Goal: Information Seeking & Learning: Learn about a topic

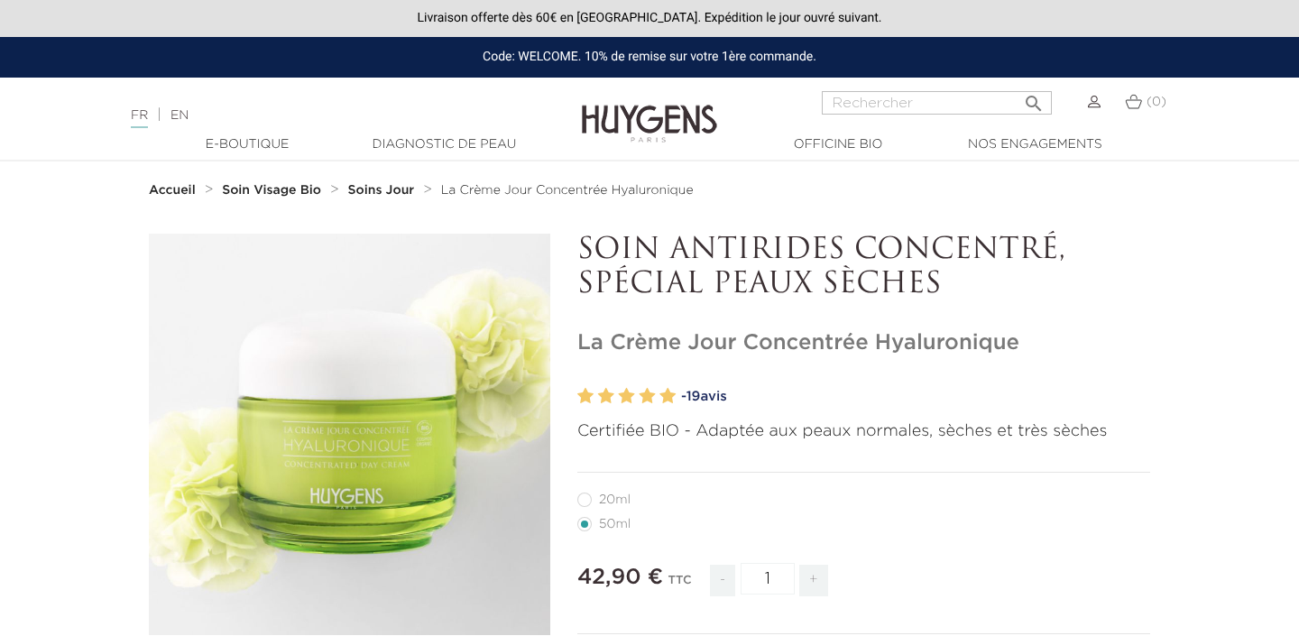
click at [607, 493] on li "20ml" at bounding box center [859, 499] width 564 height 24
click at [591, 496] on label27"] "20ml" at bounding box center [614, 500] width 75 height 14
radio input "true"
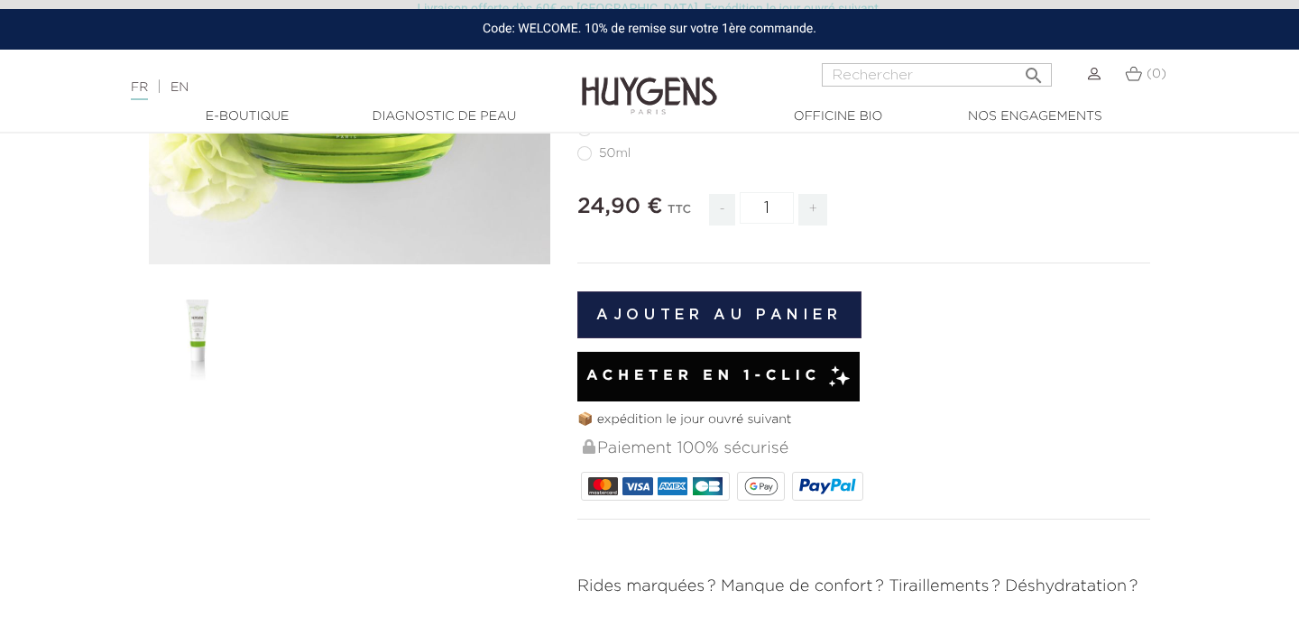
scroll to position [481, 0]
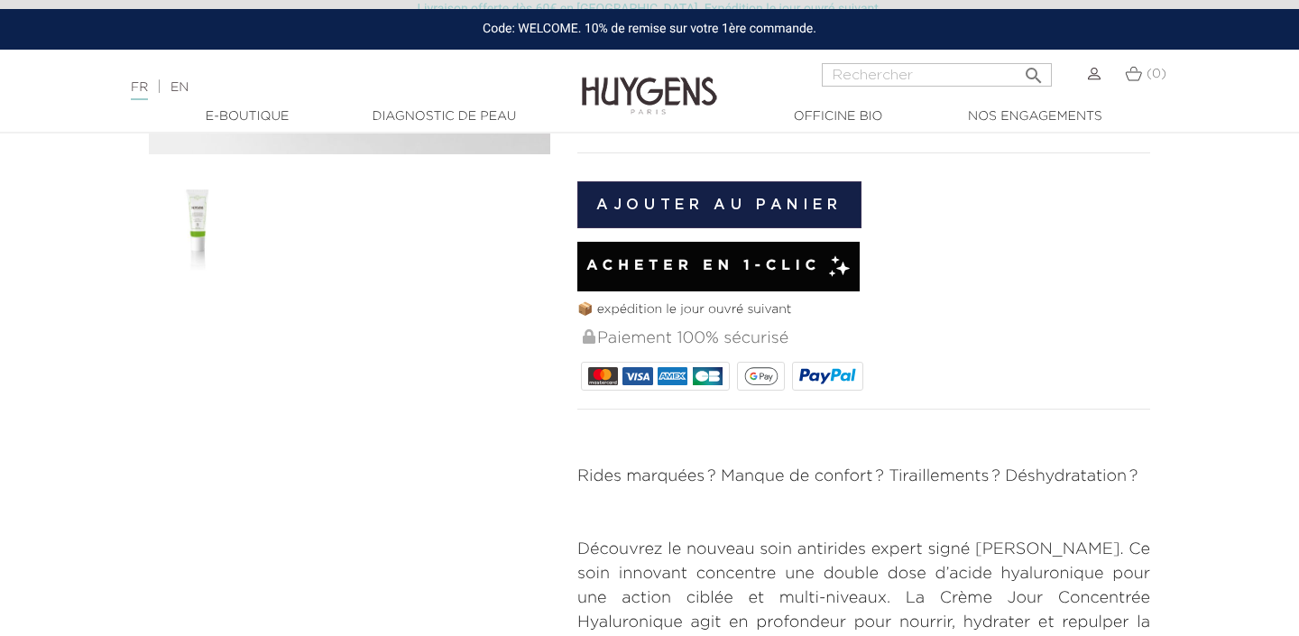
click at [215, 235] on img at bounding box center [199, 222] width 100 height 100
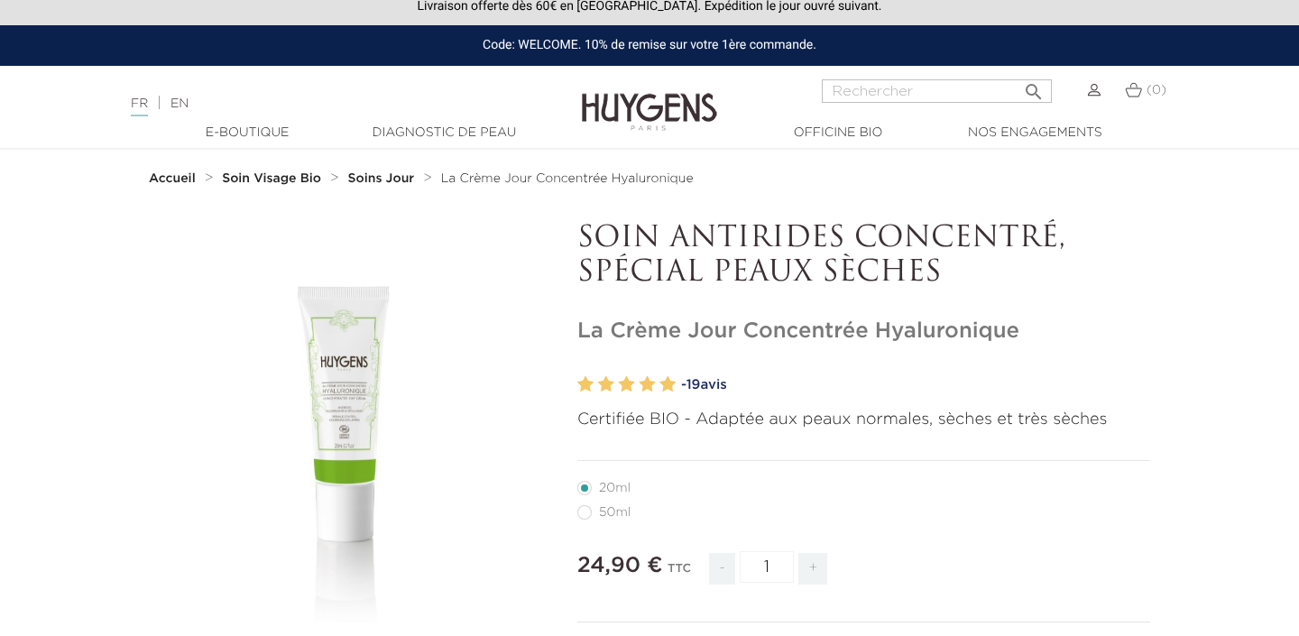
scroll to position [0, 0]
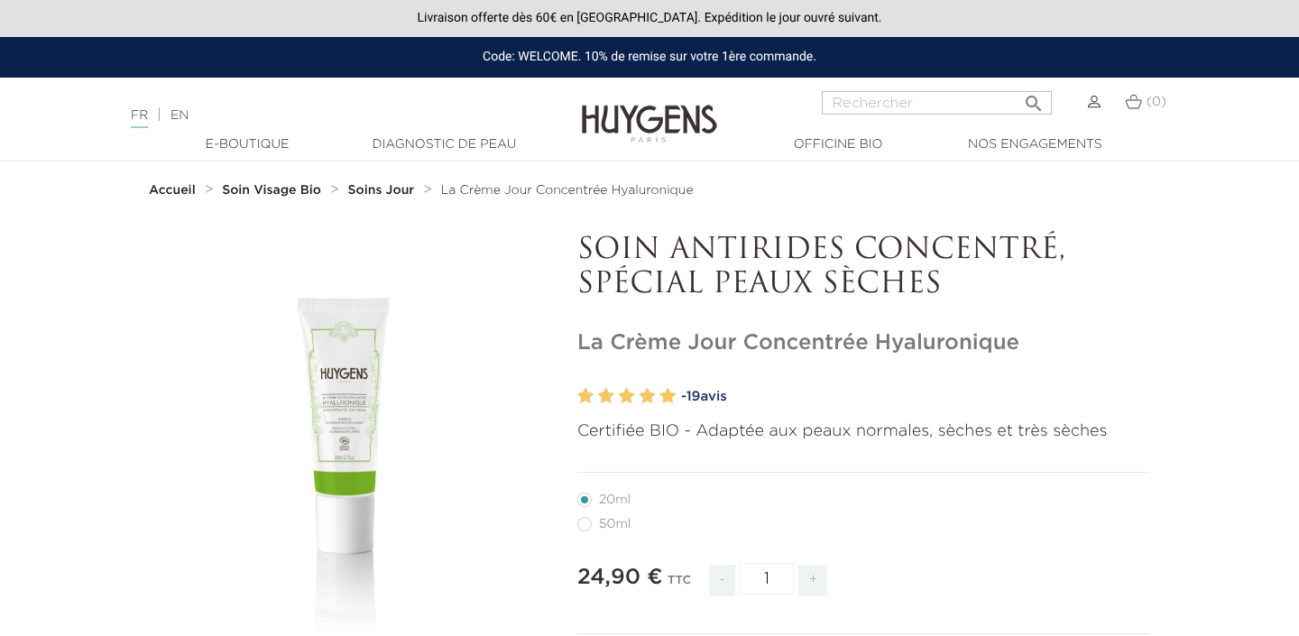
click at [709, 269] on p "SOIN ANTIRIDES CONCENTRÉ, SPÉCIAL PEAUX SÈCHES" at bounding box center [863, 268] width 573 height 69
drag, startPoint x: 587, startPoint y: 247, endPoint x: 959, endPoint y: 287, distance: 373.8
click at [960, 288] on p "SOIN ANTIRIDES CONCENTRÉ, SPÉCIAL PEAUX SÈCHES" at bounding box center [863, 268] width 573 height 69
drag, startPoint x: 578, startPoint y: 246, endPoint x: 944, endPoint y: 283, distance: 367.3
click at [944, 283] on p "SOIN ANTIRIDES CONCENTRÉ, SPÉCIAL PEAUX SÈCHES" at bounding box center [863, 268] width 573 height 69
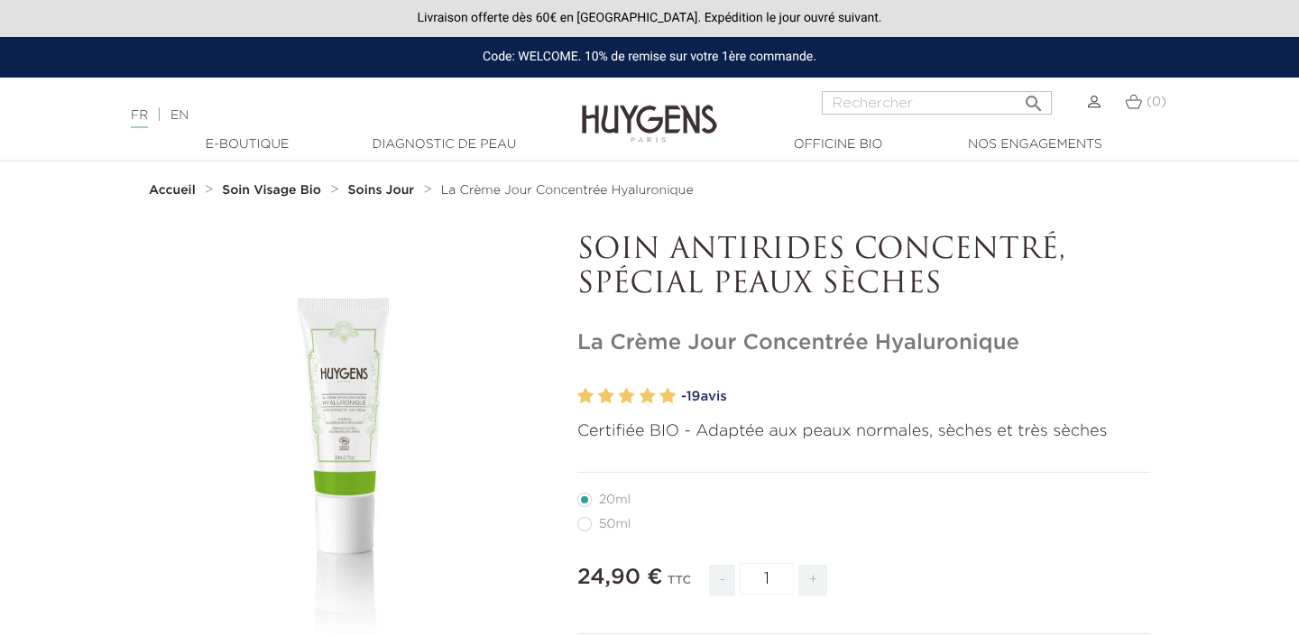
copy p "SOIN ANTIRIDES CONCENTRÉ, SPÉCIAL PEAUX SÈCHES"
click at [632, 338] on h1 "La Crème Jour Concentrée Hyaluronique" at bounding box center [863, 343] width 573 height 26
copy div "La Crème Jour Concentrée Hyaluronique"
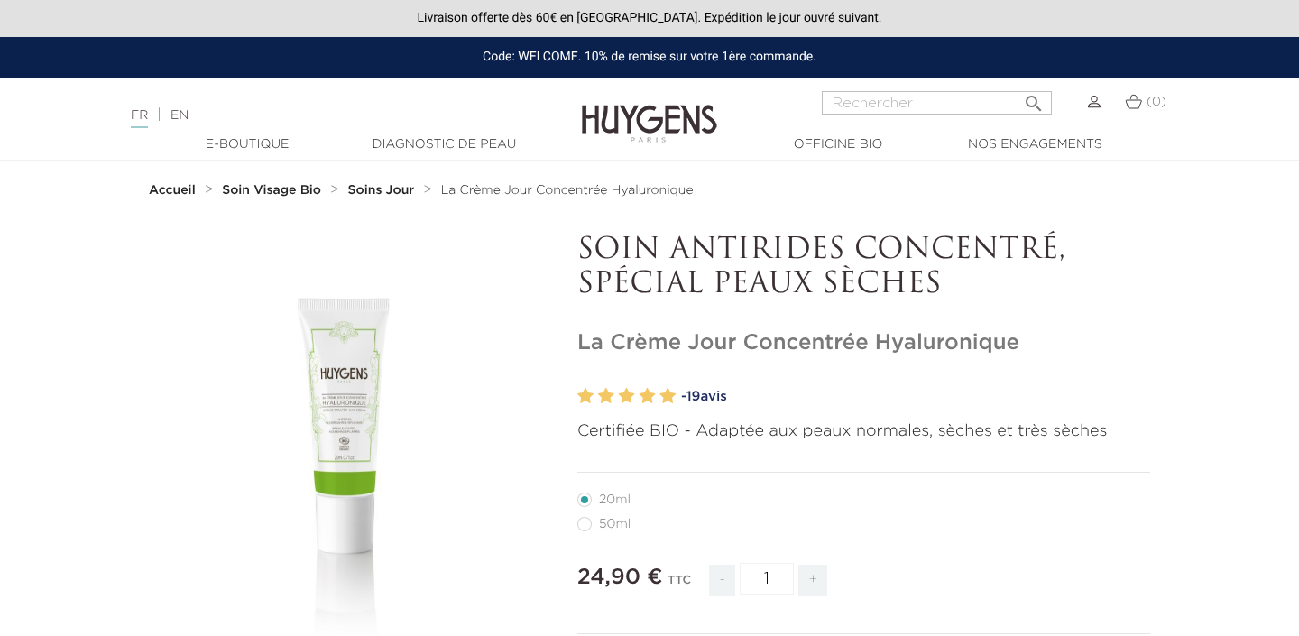
click at [78, 41] on div "Code: WELCOME. 10% de remise sur votre 1ère commande." at bounding box center [649, 57] width 1299 height 41
click at [182, 115] on link "EN" at bounding box center [180, 115] width 18 height 13
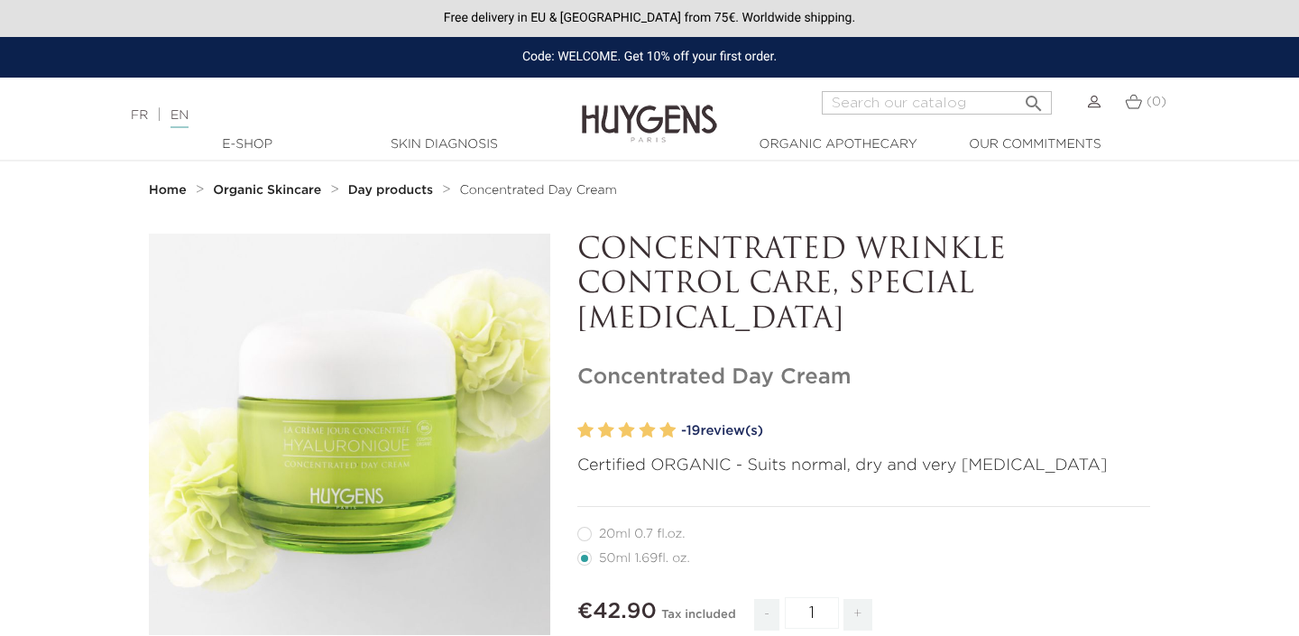
drag, startPoint x: 573, startPoint y: 377, endPoint x: 910, endPoint y: 376, distance: 337.4
copy h1 "Concentrated Day Cream"
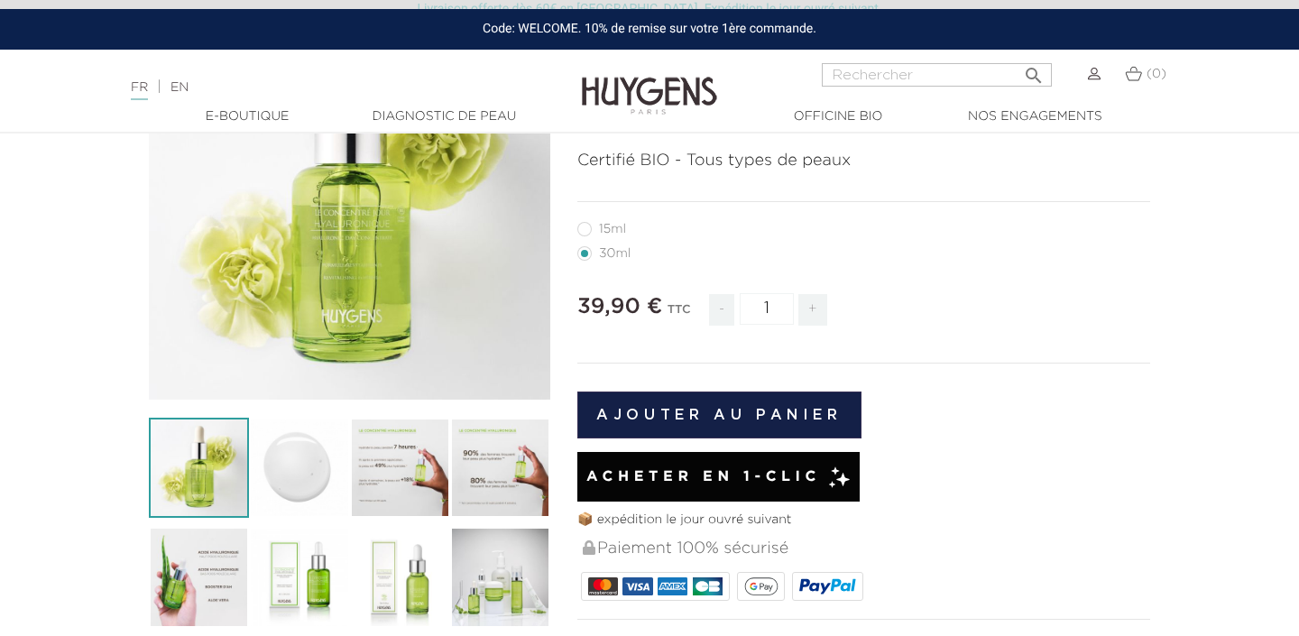
scroll to position [219, 0]
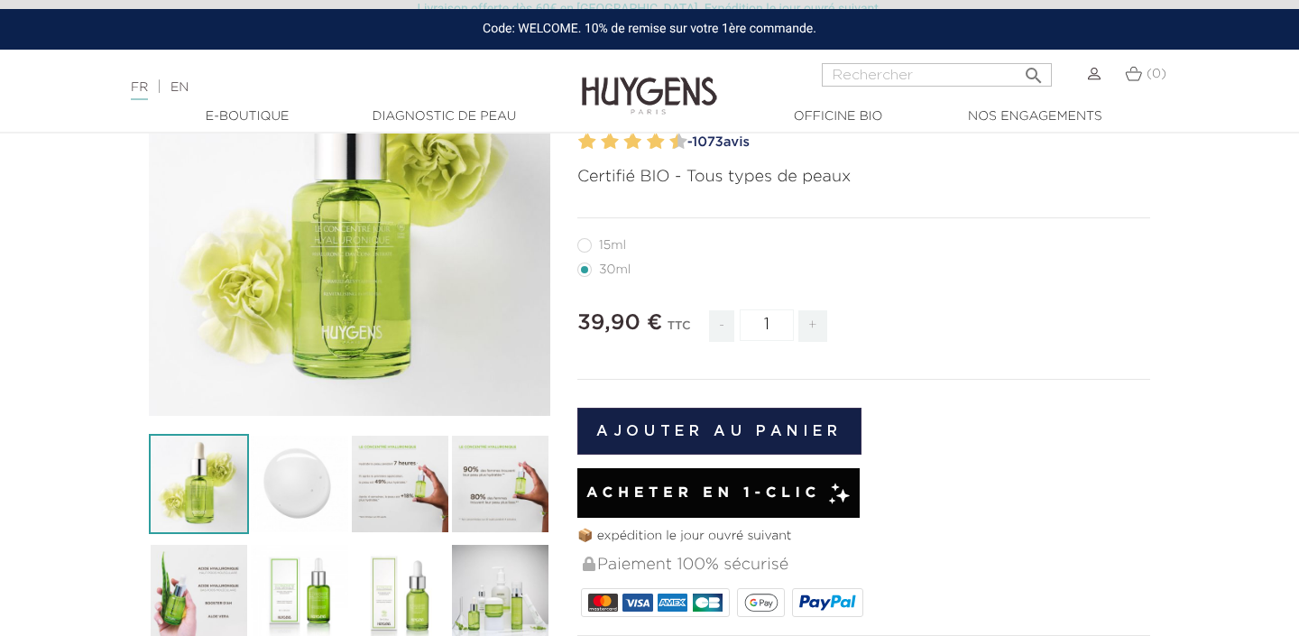
click at [510, 312] on div "" at bounding box center [349, 214] width 401 height 401
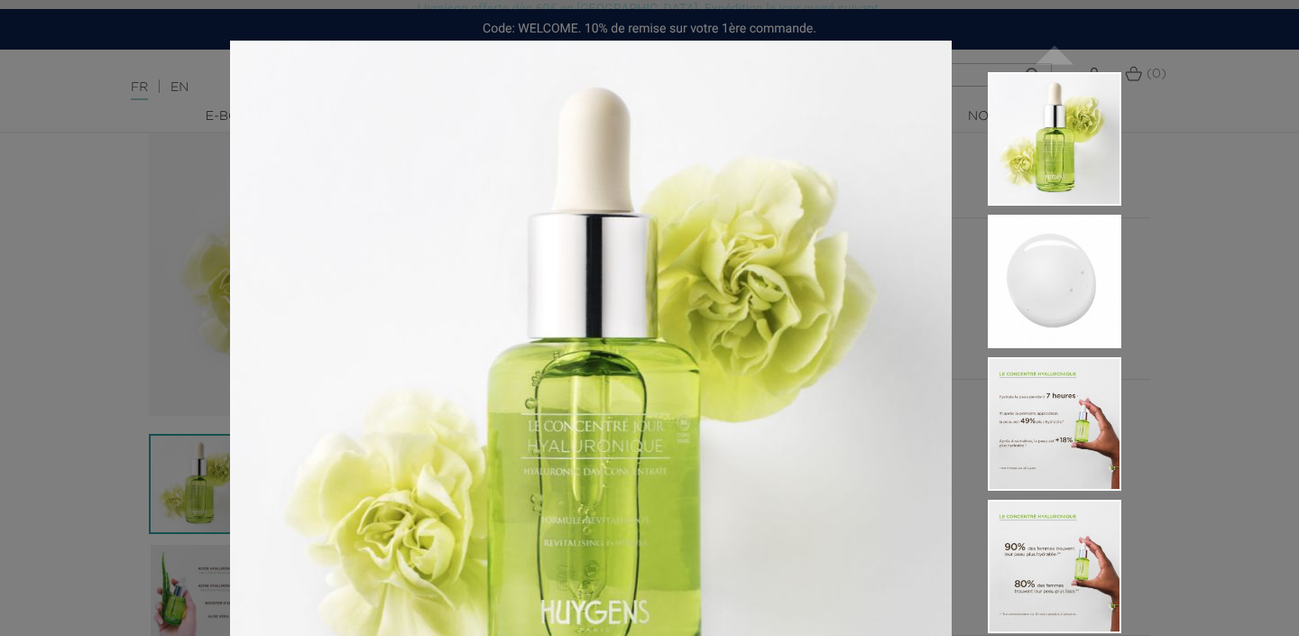
click at [1188, 321] on div "Certifié BIO - Tous types de peaux  " at bounding box center [649, 318] width 1299 height 636
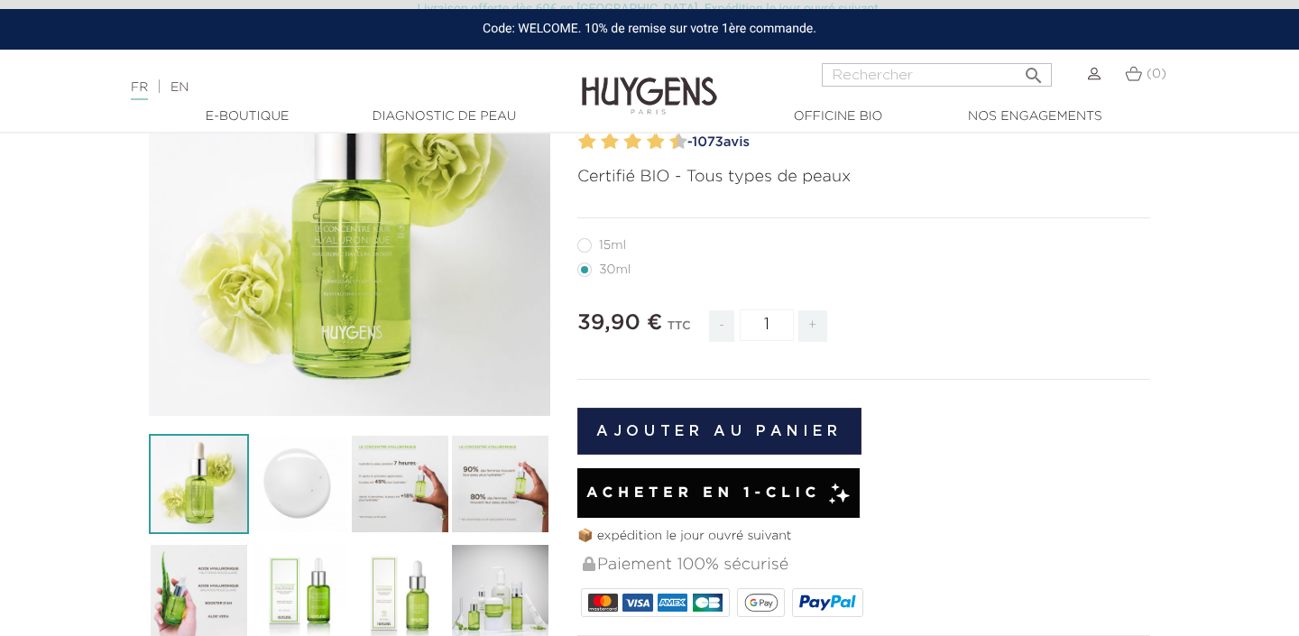
scroll to position [69, 0]
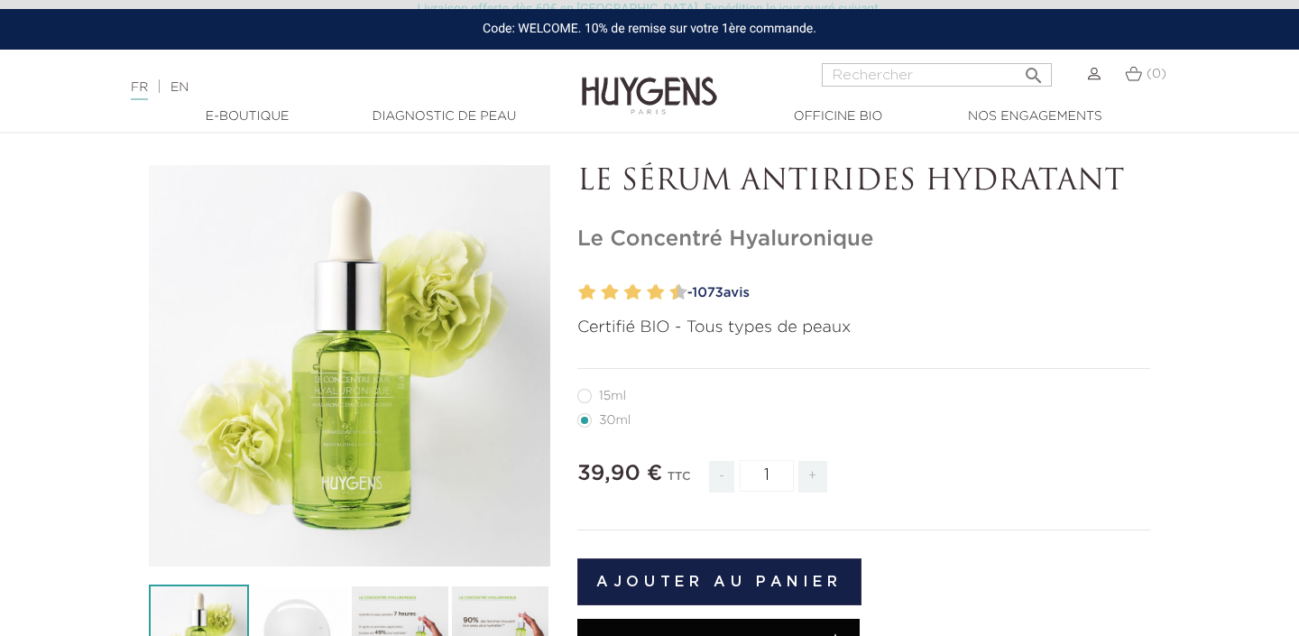
click at [593, 235] on h1 "Le Concentré Hyaluronique" at bounding box center [863, 239] width 573 height 26
copy div "Le Concentré Hyaluronique"
click at [180, 88] on link "EN" at bounding box center [180, 87] width 18 height 13
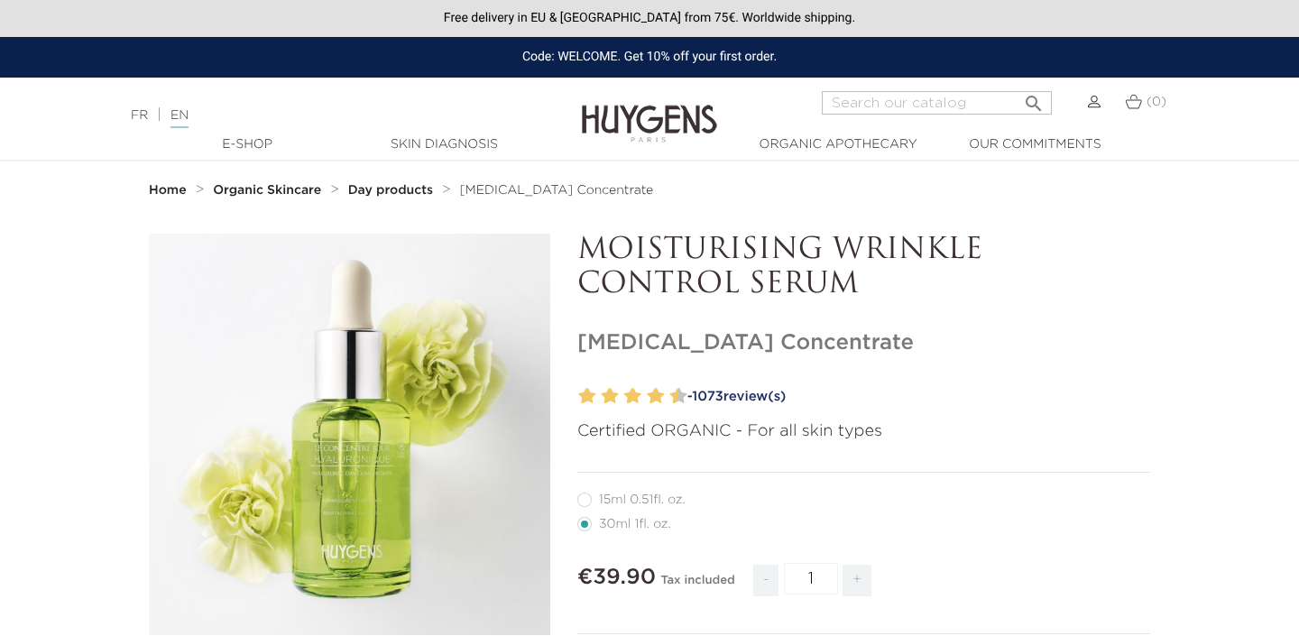
drag, startPoint x: 580, startPoint y: 339, endPoint x: 981, endPoint y: 339, distance: 400.6
click at [981, 339] on h1 "Hyaluronic Acid Concentrate" at bounding box center [863, 343] width 573 height 26
copy h1 "Hyaluronic Acid Concentrate"
drag, startPoint x: 581, startPoint y: 342, endPoint x: 926, endPoint y: 346, distance: 344.7
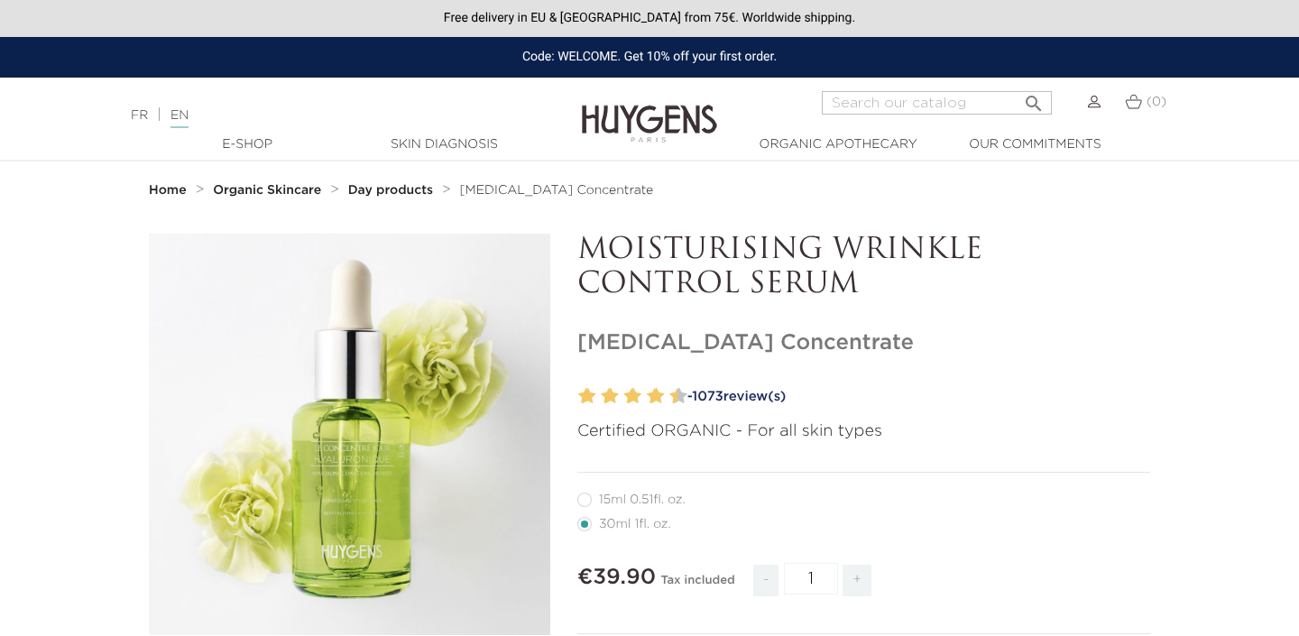
click at [926, 346] on h1 "[MEDICAL_DATA] Concentrate" at bounding box center [863, 343] width 573 height 26
copy h1 "Hyaluronic Acid Concentrate"
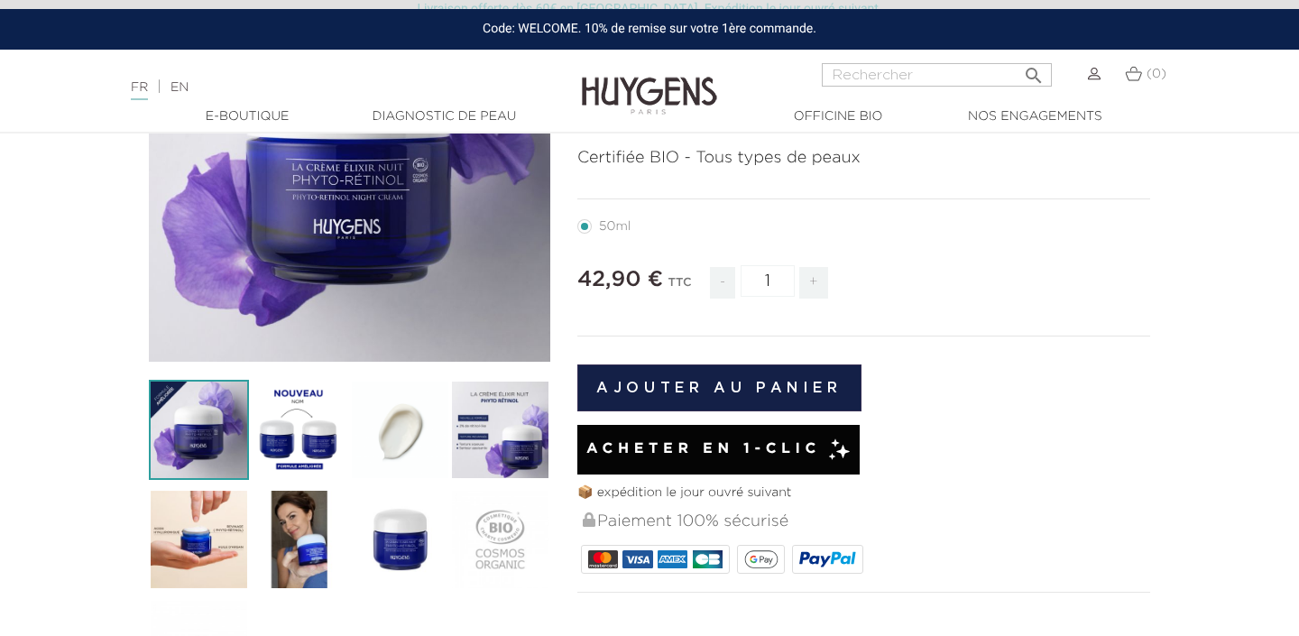
scroll to position [215, 0]
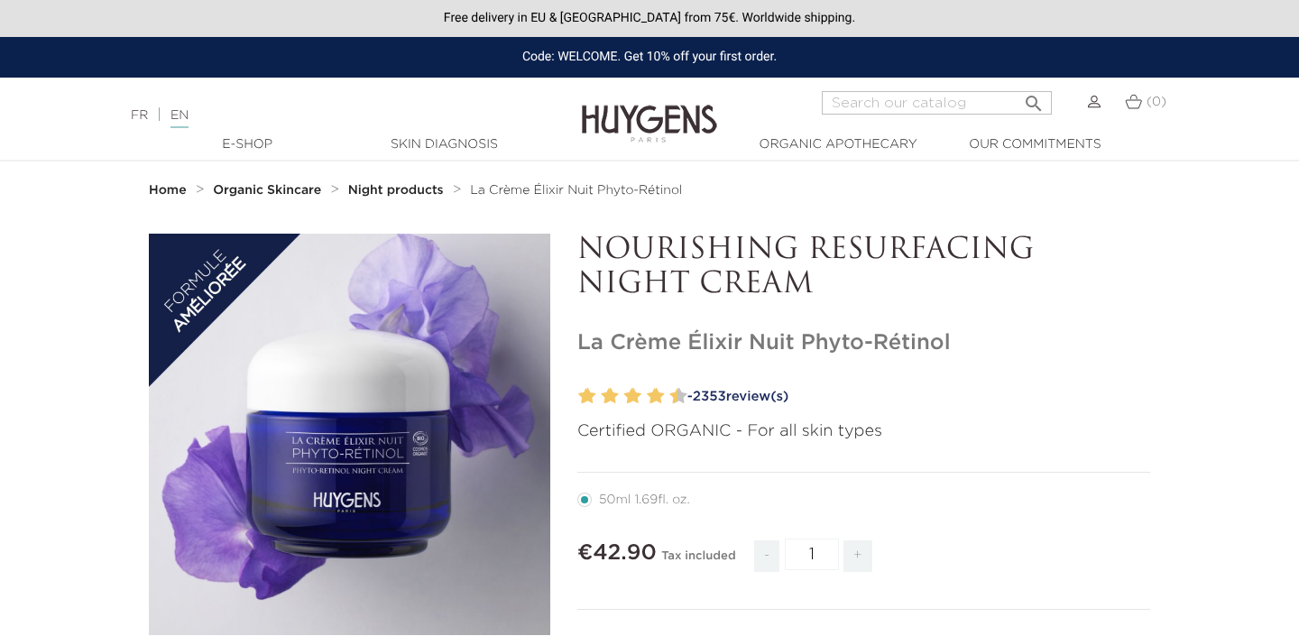
click at [869, 103] on input "Search" at bounding box center [937, 102] width 230 height 23
paste input "La Crème Visage Élixir Nuit"
type input "La Crème Visage Élixir Nuit"
click at [1018, 86] on button " Search" at bounding box center [1034, 98] width 32 height 24
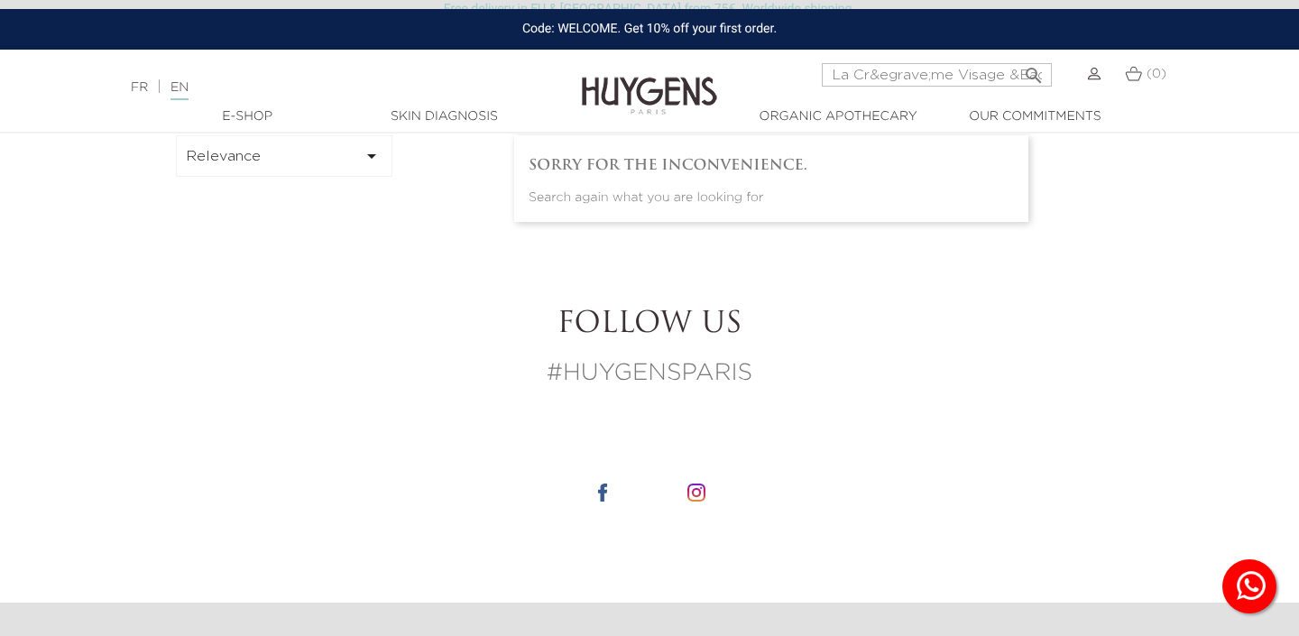
scroll to position [86, 0]
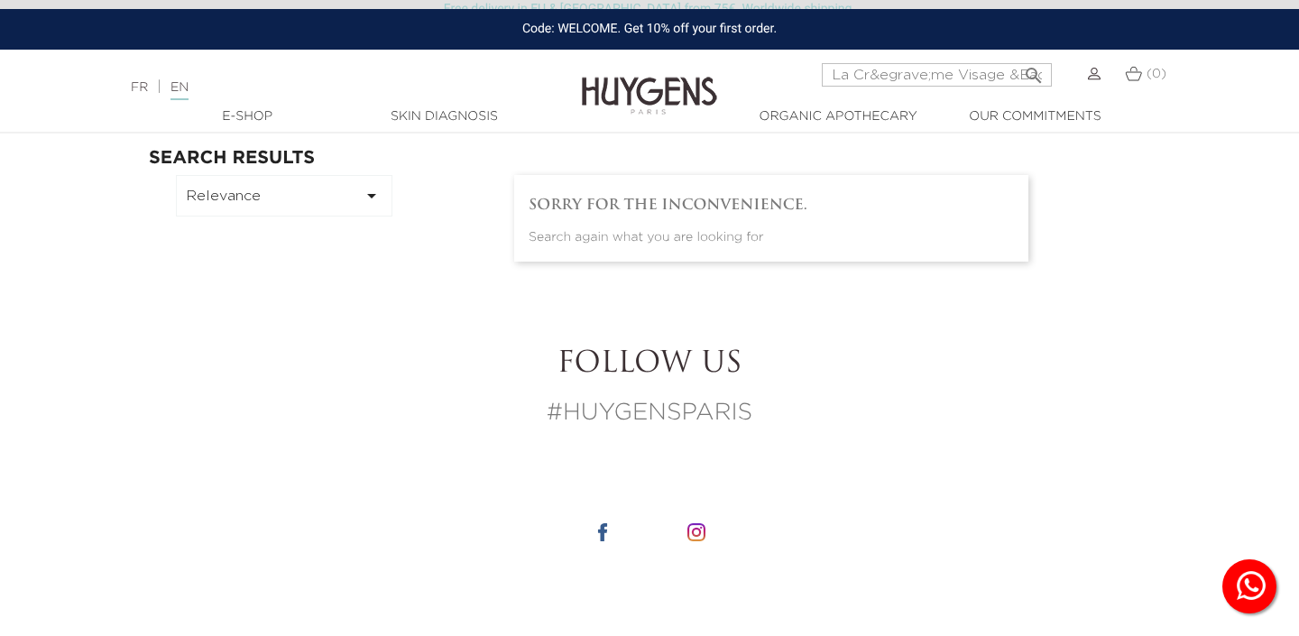
click at [888, 81] on input "La Cr&egrave;me Visage &Eacute;lixir Nuit" at bounding box center [937, 74] width 230 height 23
click at [859, 73] on input "La Cr&egrave;me Visage &Eacute;lixir Nuit" at bounding box center [937, 74] width 230 height 23
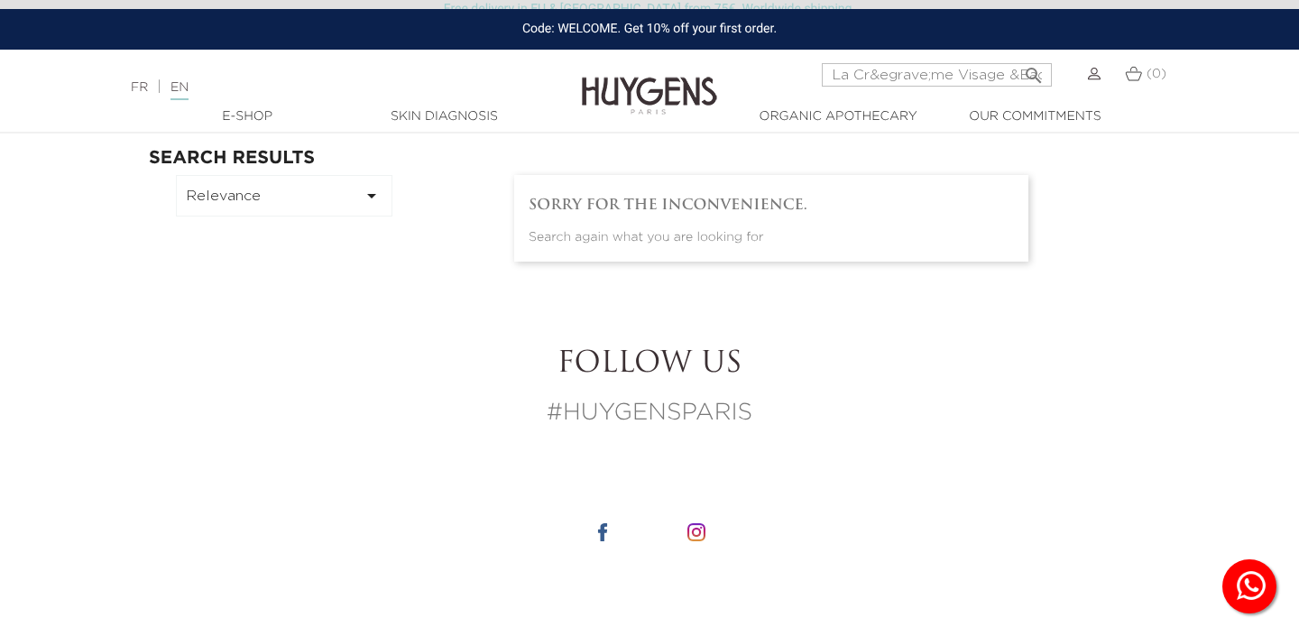
paste input "ème Visage É"
click at [878, 75] on input "La Crème Visage Élixir Nuit" at bounding box center [937, 74] width 230 height 23
click at [964, 71] on input "La Creme Visage Élixir Nuit" at bounding box center [937, 74] width 230 height 23
click at [1003, 79] on input "La Creme Visage elixir Nuit" at bounding box center [937, 74] width 230 height 23
type input "La Creme Visage elixir Nuit"
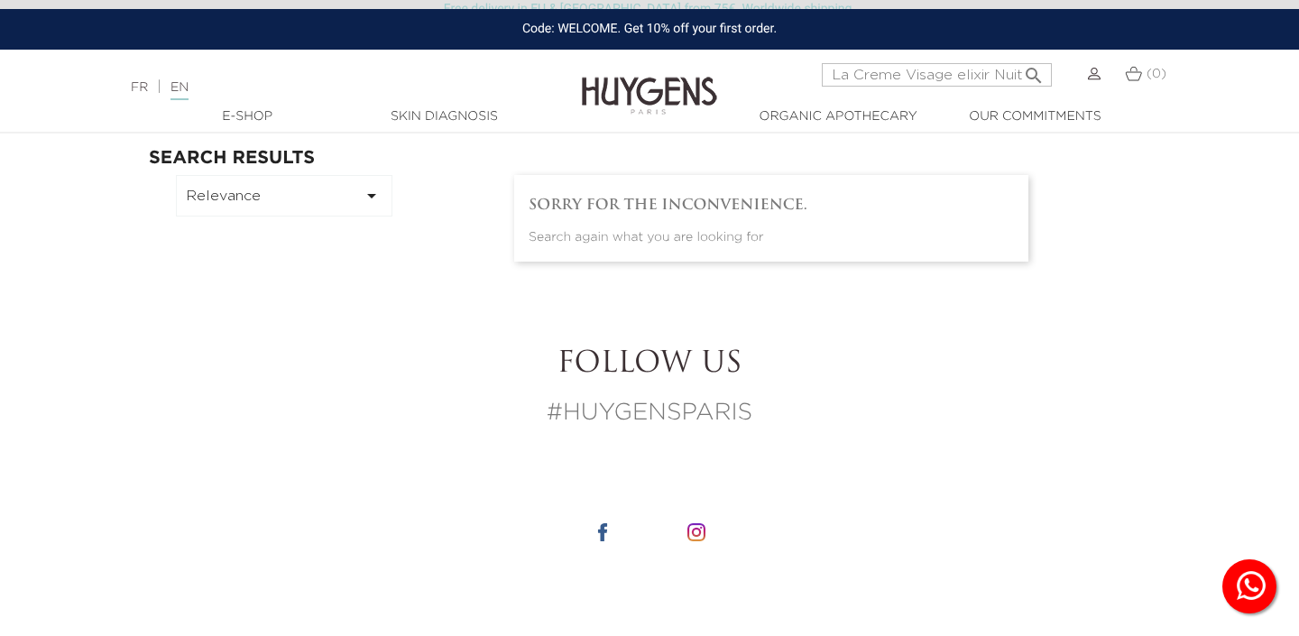
click at [1018, 58] on button " Search" at bounding box center [1034, 70] width 32 height 24
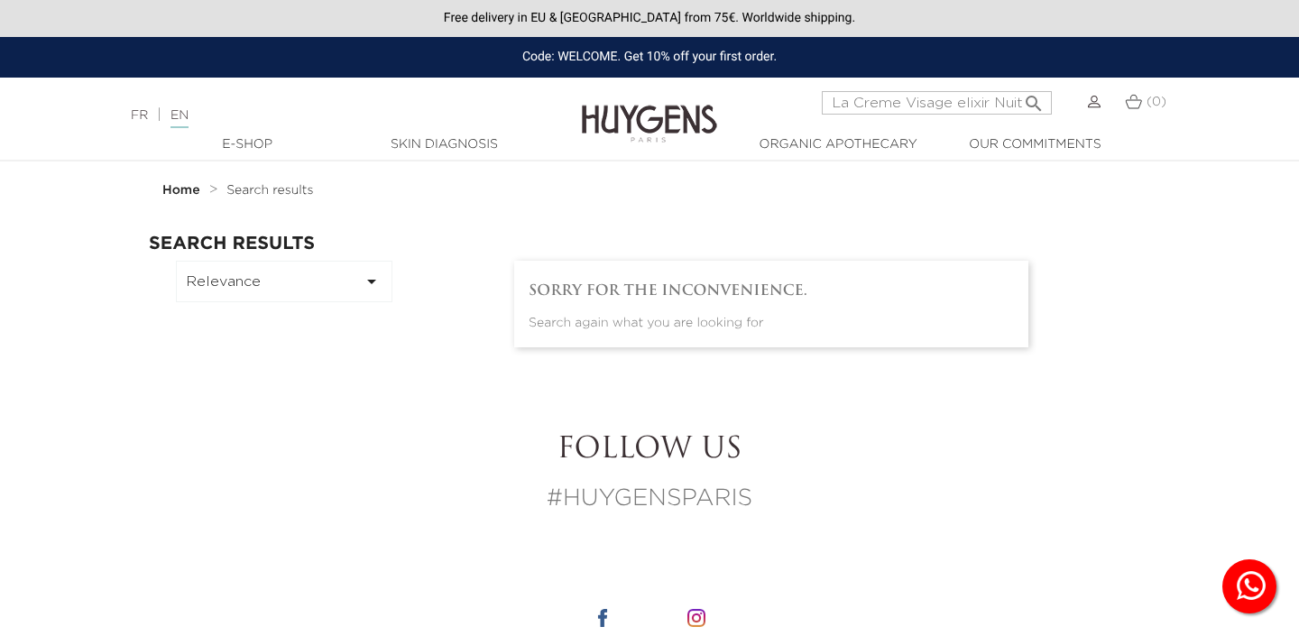
click at [1027, 104] on icon "" at bounding box center [1034, 99] width 22 height 22
click at [969, 108] on input "La Creme Visage elixir Nuit" at bounding box center [937, 102] width 230 height 23
click at [1013, 107] on input "La Creme Visage elixir Nuit" at bounding box center [937, 102] width 230 height 23
type input "La Creme Visage elixir"
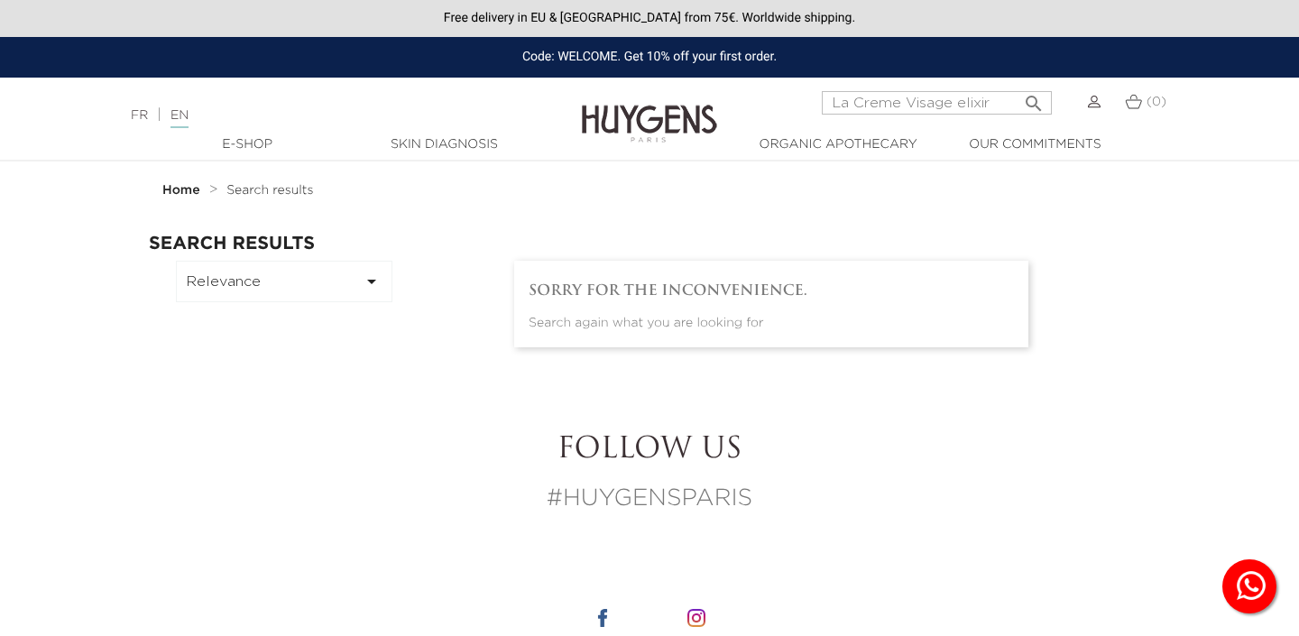
click at [1018, 86] on button " Search" at bounding box center [1034, 98] width 32 height 24
click at [148, 120] on link "FR" at bounding box center [139, 115] width 17 height 13
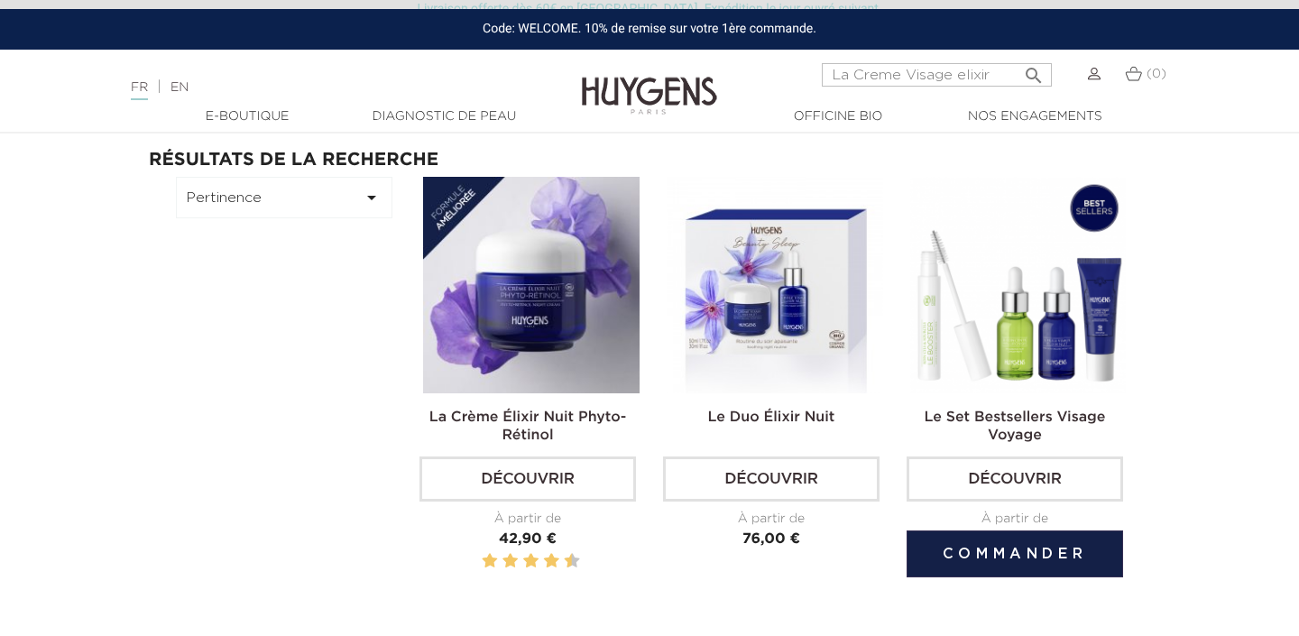
scroll to position [80, 0]
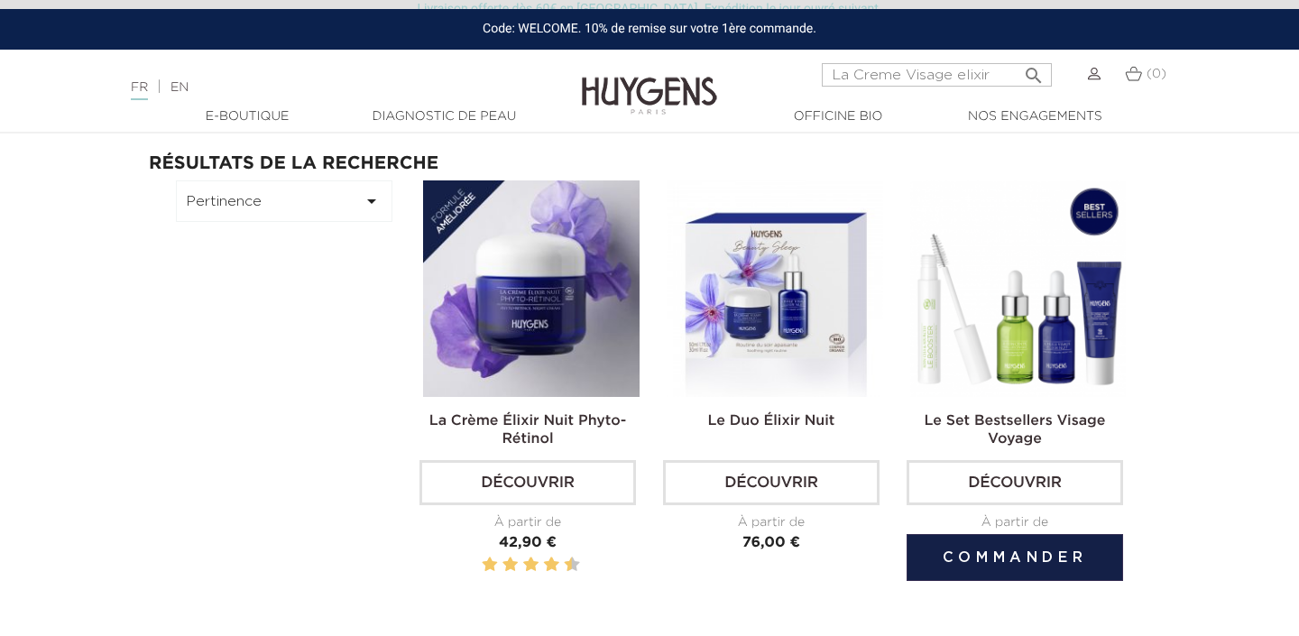
click at [1042, 304] on img at bounding box center [1018, 288] width 217 height 217
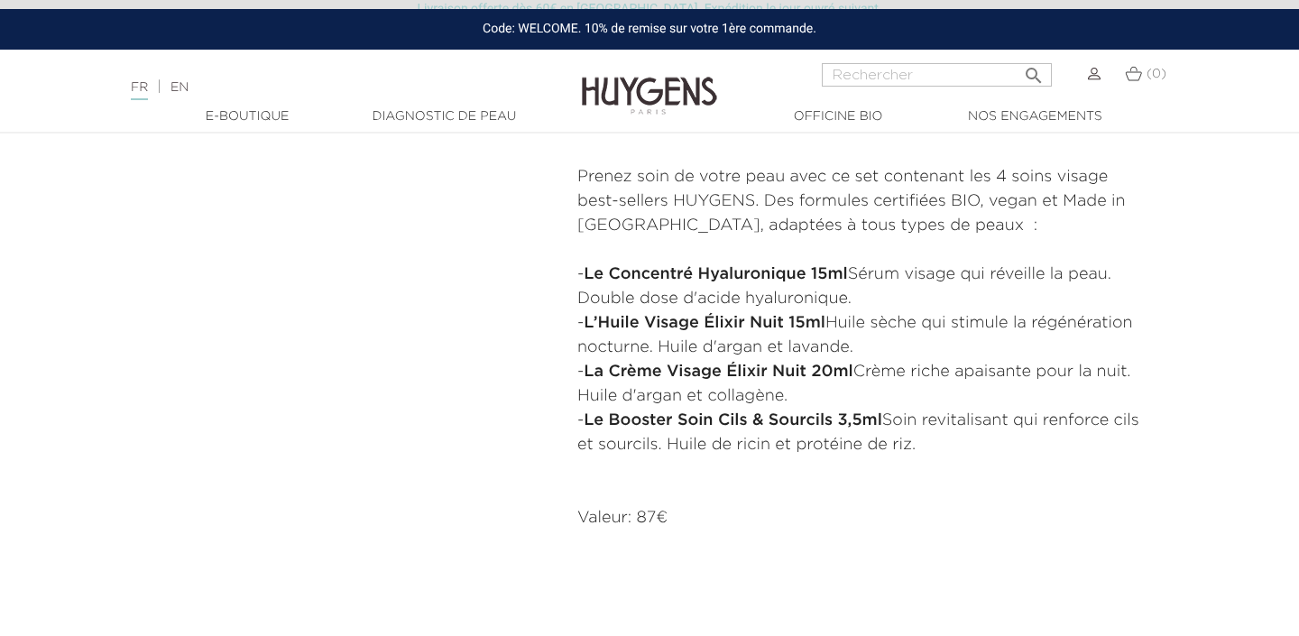
scroll to position [619, 0]
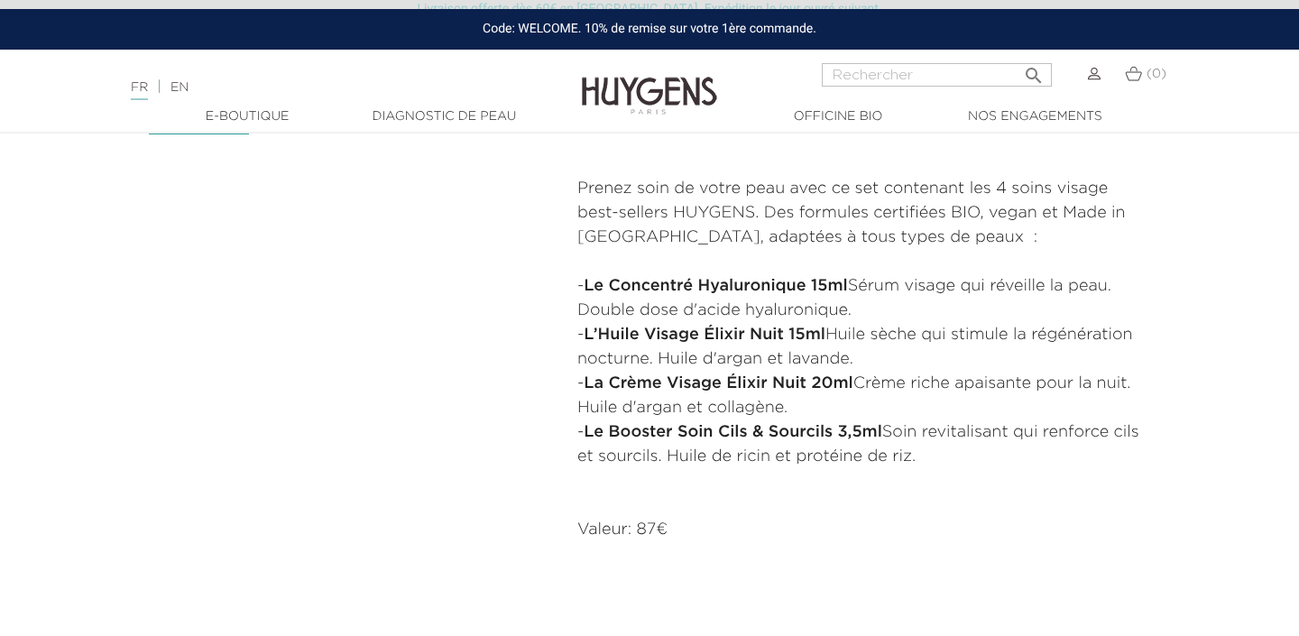
click at [646, 337] on strong "L’Huile Visage Élixir Nuit 15ml" at bounding box center [705, 335] width 242 height 16
drag, startPoint x: 584, startPoint y: 381, endPoint x: 855, endPoint y: 381, distance: 271.6
click at [855, 381] on p "- La Crème Visage Élixir Nuit 20ml Crème riche apaisante pour la nuit. Huile d'…" at bounding box center [863, 396] width 573 height 49
drag, startPoint x: 860, startPoint y: 381, endPoint x: 586, endPoint y: 382, distance: 273.4
click at [586, 382] on p "- La Crème Visage Élixir Nuit 20ml Crème riche apaisante pour la nuit. Huile d'…" at bounding box center [863, 396] width 573 height 49
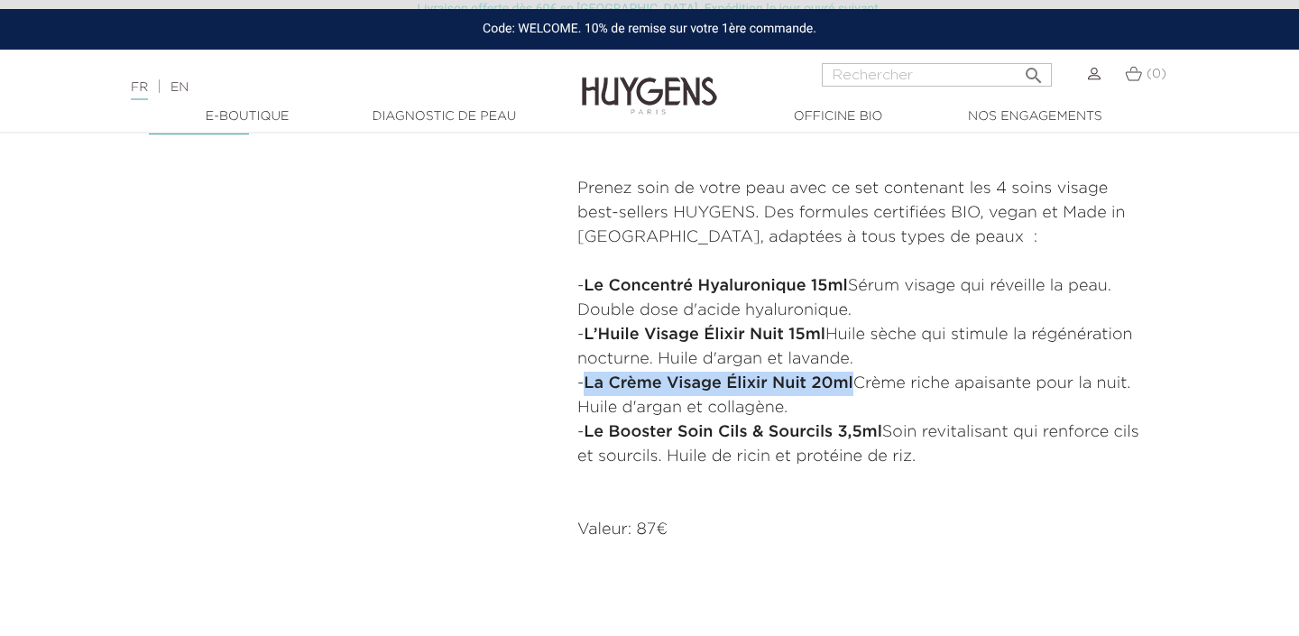
copy strong "La Crème Visage Élixir Nuit 20ml"
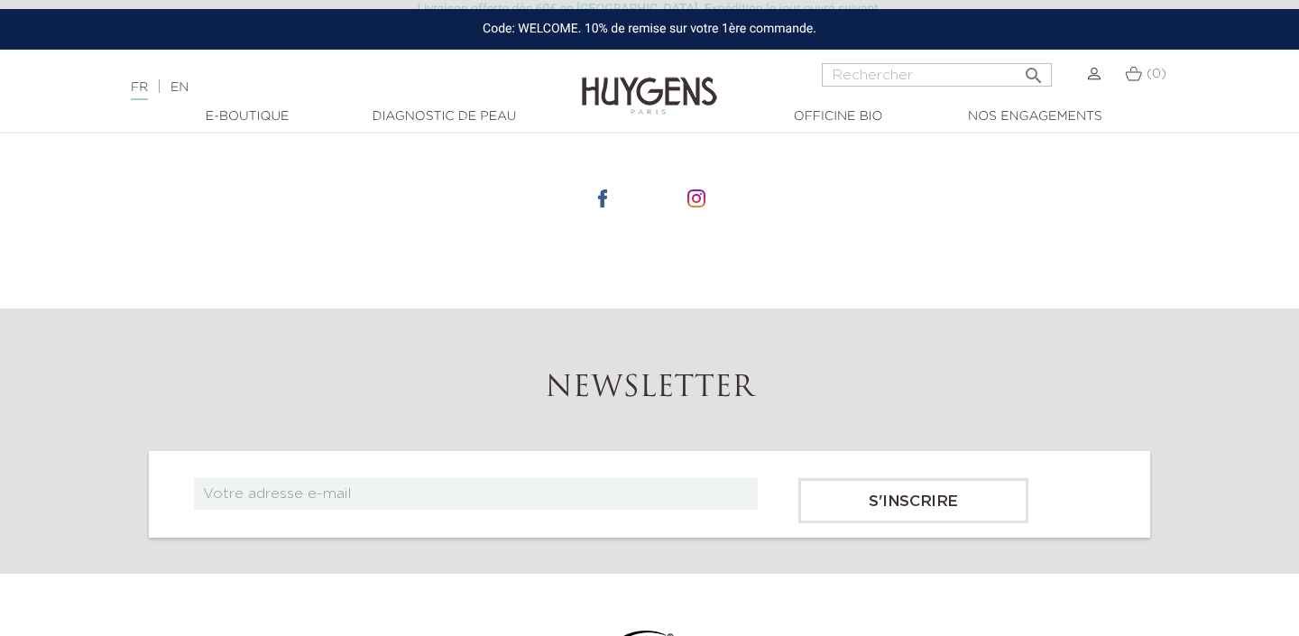
scroll to position [0, 0]
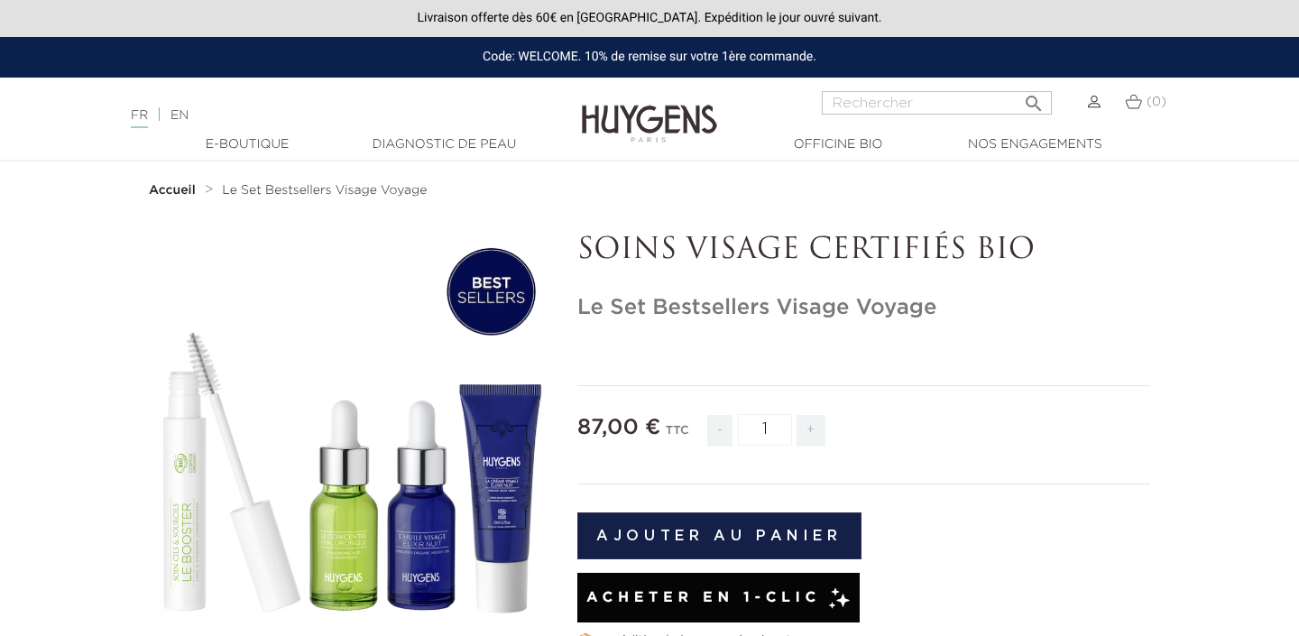
click at [959, 108] on input "Rechercher" at bounding box center [937, 102] width 230 height 23
paste input "La Crème Visage Élixir Nuit 20ml"
type input "La Crème Visage Élixir Nuit 20ml"
click at [1018, 86] on button " Rechercher" at bounding box center [1034, 98] width 32 height 24
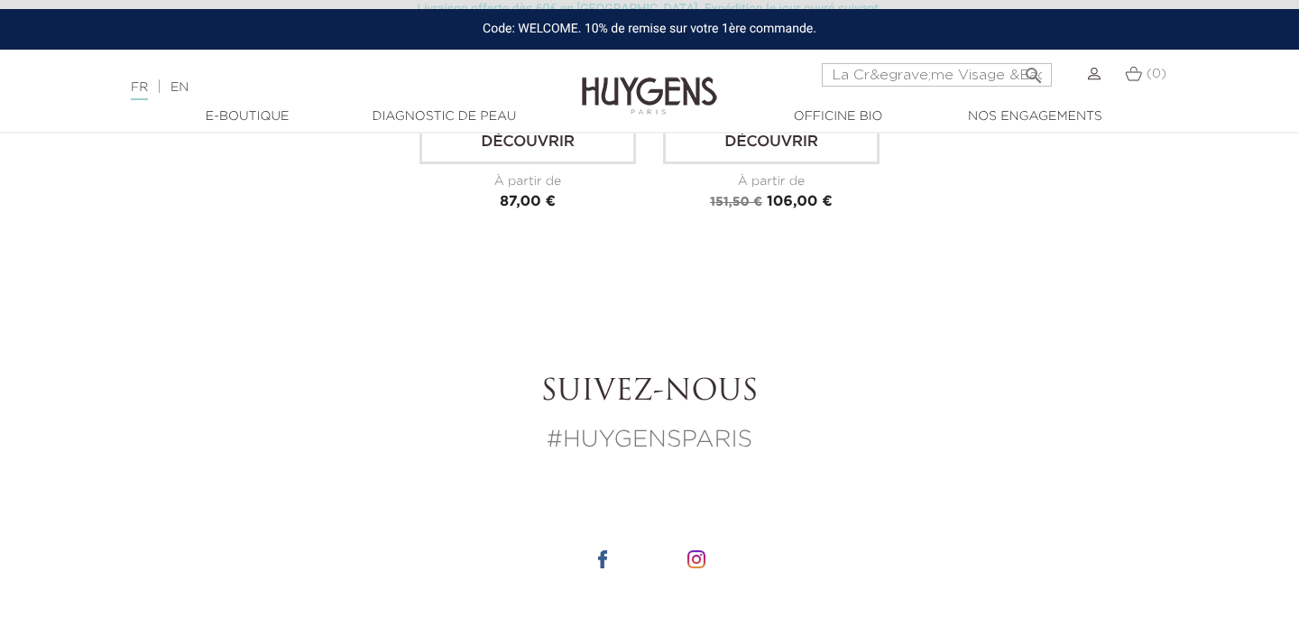
scroll to position [74, 0]
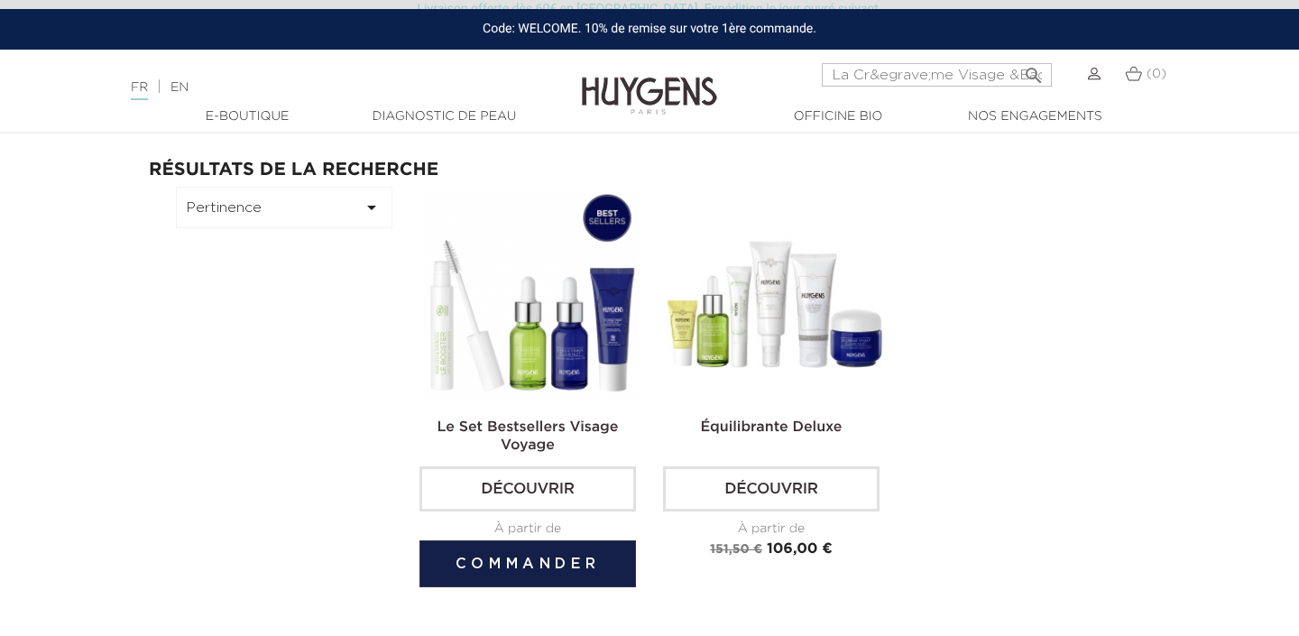
click at [497, 337] on img at bounding box center [531, 295] width 217 height 217
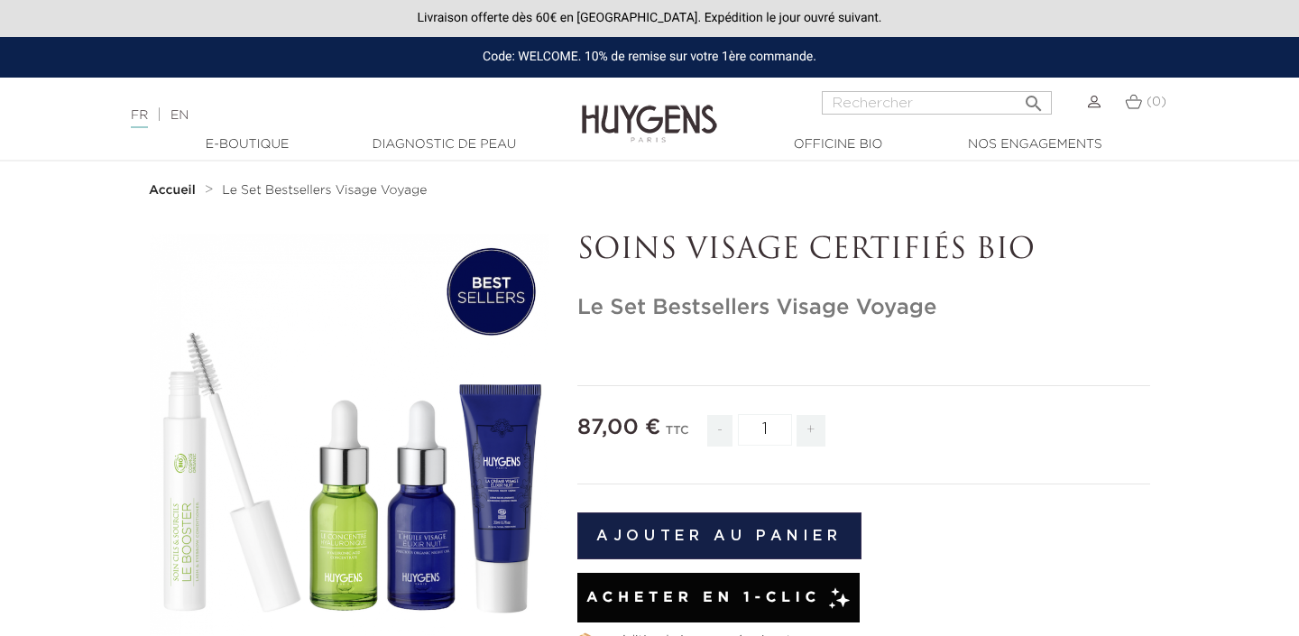
click at [873, 105] on input "Rechercher" at bounding box center [937, 102] width 230 height 23
paste input "La Crème Visage Élixir Nuit 20ml"
type input "La Crème Visage Élixir Nuit"
click at [1018, 86] on button " Rechercher" at bounding box center [1034, 98] width 32 height 24
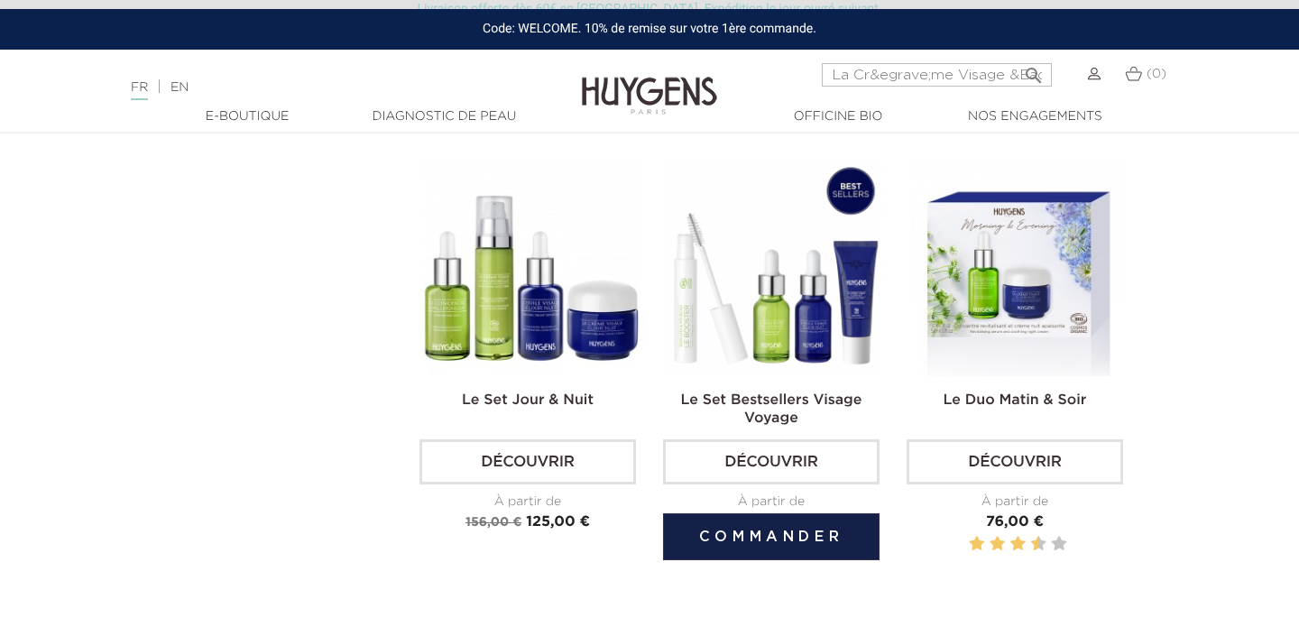
scroll to position [581, 0]
click at [845, 301] on img at bounding box center [775, 267] width 217 height 217
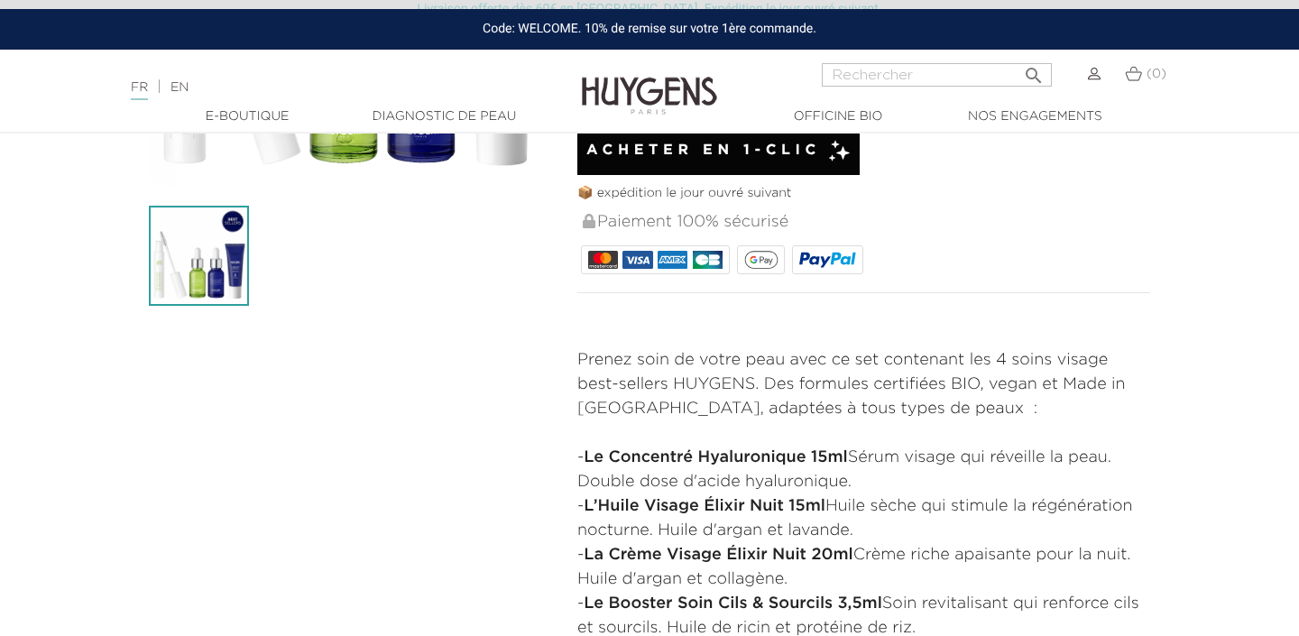
scroll to position [634, 0]
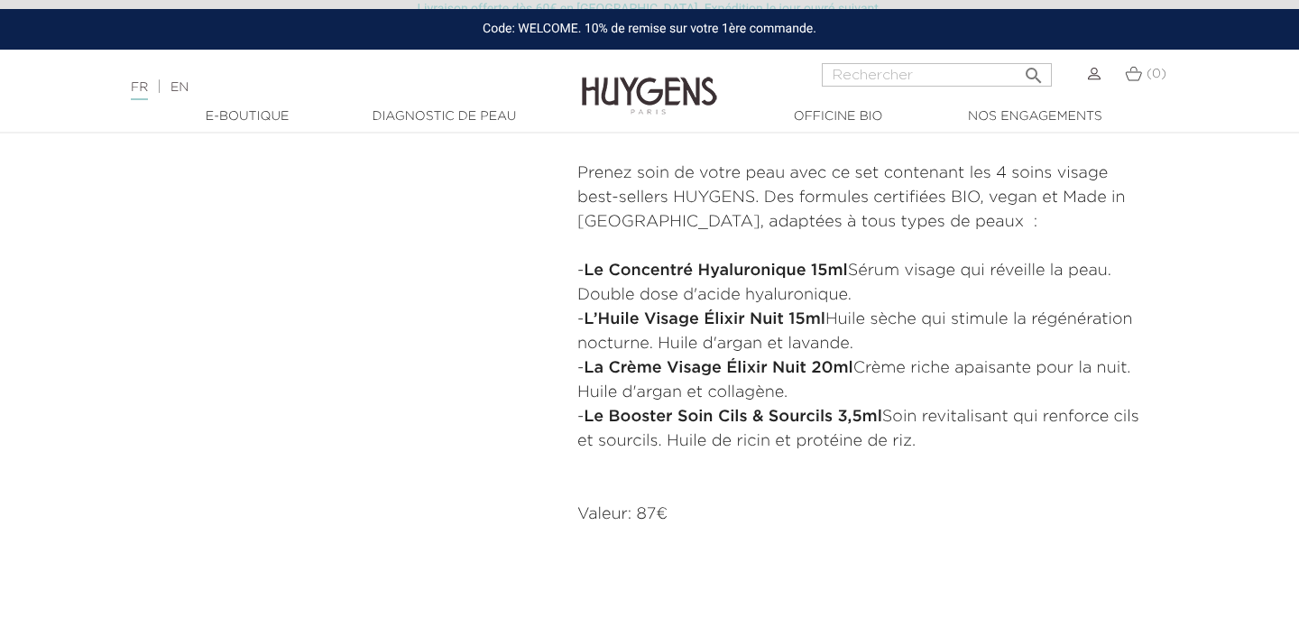
click at [824, 364] on strong "La Crème Visage Élixir Nuit 20ml" at bounding box center [718, 368] width 269 height 16
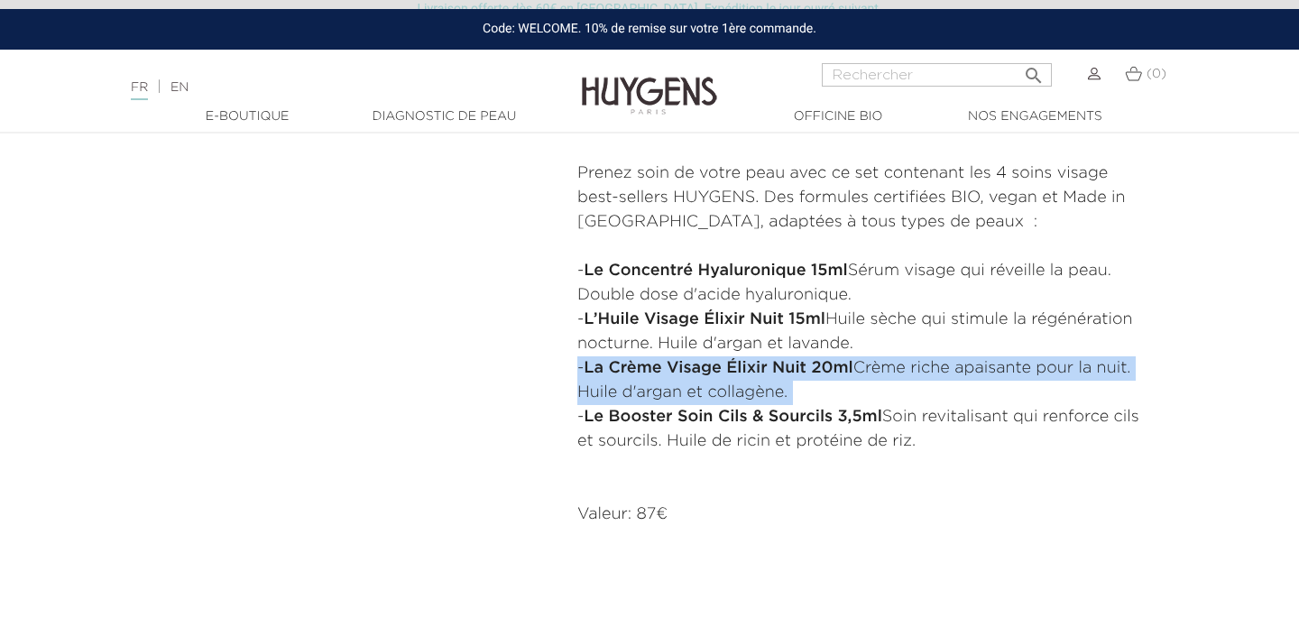
click at [824, 364] on strong "La Crème Visage Élixir Nuit 20ml" at bounding box center [718, 368] width 269 height 16
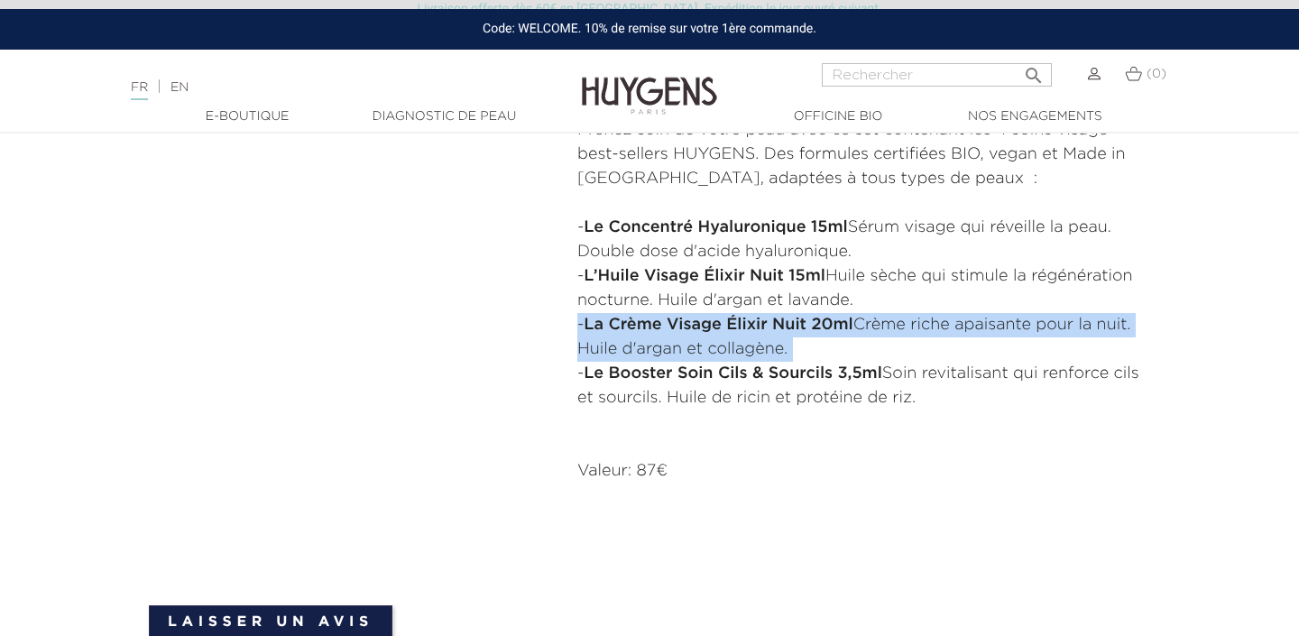
scroll to position [696, 0]
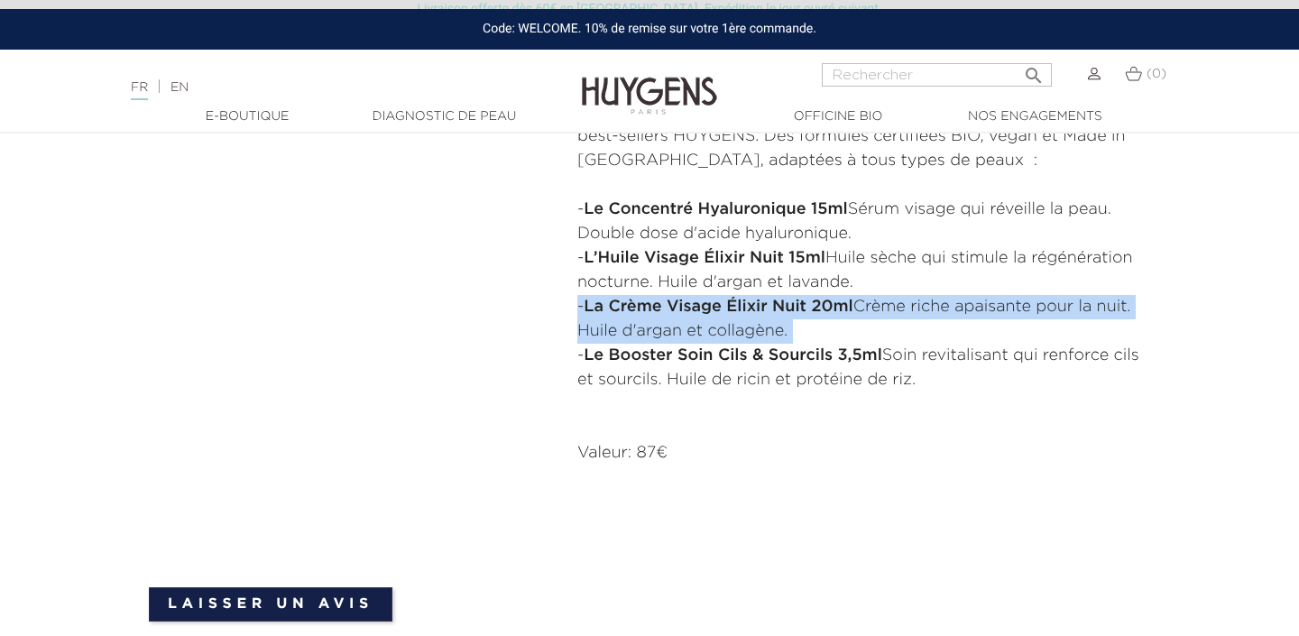
copy div "- La Crème Visage Élixir Nuit 20ml Crème riche apaisante pour la nuit. Huile d'…"
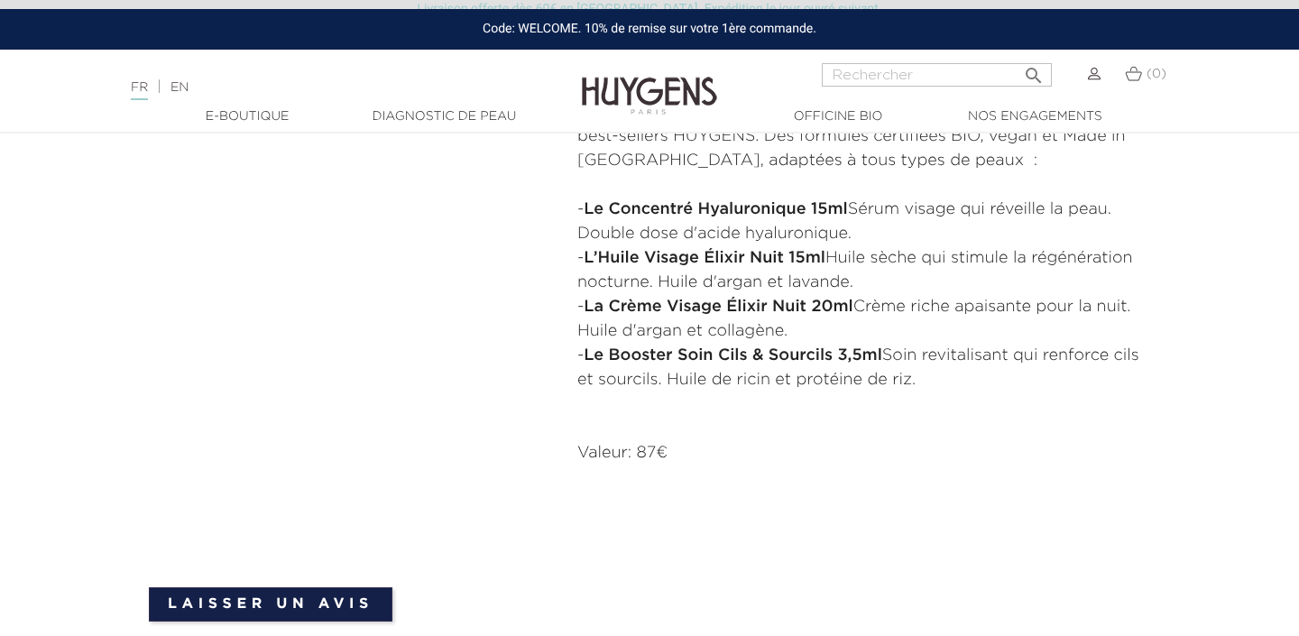
drag, startPoint x: 749, startPoint y: 299, endPoint x: 647, endPoint y: 307, distance: 102.3
click at [749, 299] on strong "La Crème Visage Élixir Nuit 20ml" at bounding box center [718, 307] width 269 height 16
drag, startPoint x: 592, startPoint y: 305, endPoint x: 863, endPoint y: 304, distance: 271.6
click at [863, 304] on p "- La Crème Visage Élixir Nuit 20ml Crème riche apaisante pour la nuit. Huile d'…" at bounding box center [863, 319] width 573 height 49
copy p "La Crème Visage Élixir Nuit 20ml"
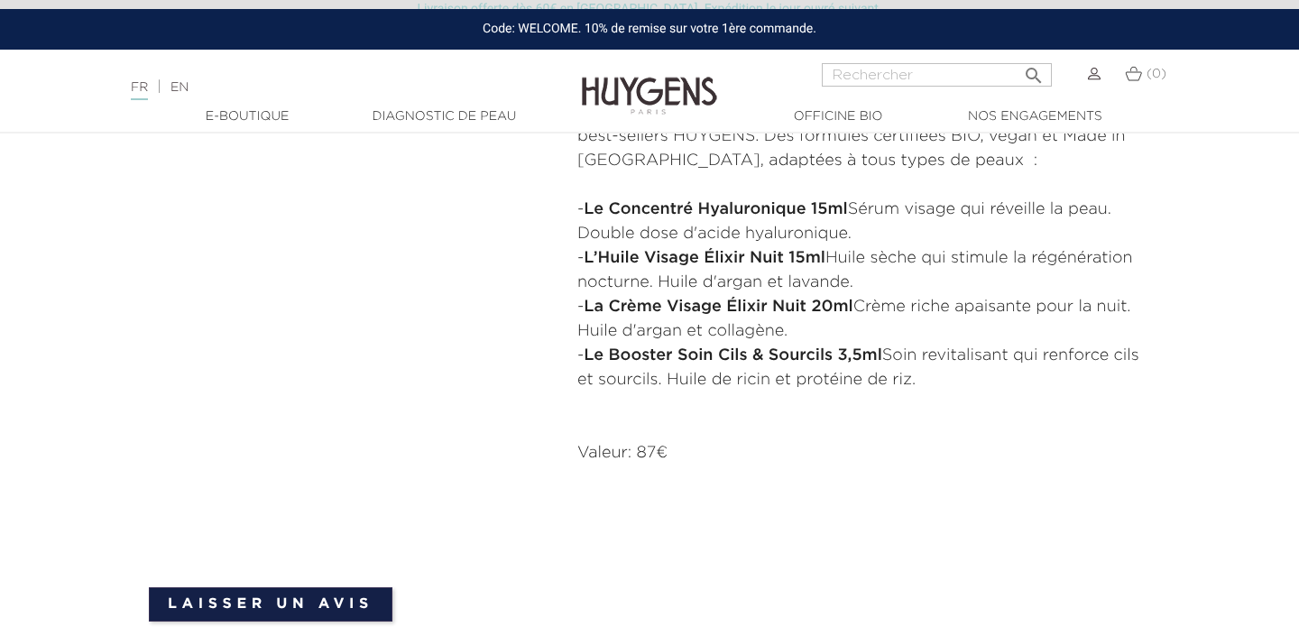
click at [929, 78] on input "Rechercher" at bounding box center [937, 74] width 230 height 23
paste input "L’Huile Visage Élixir Nuit"
type input "L’Huile Visage Élixir Nuit"
click at [1018, 58] on button " Rechercher" at bounding box center [1034, 70] width 32 height 24
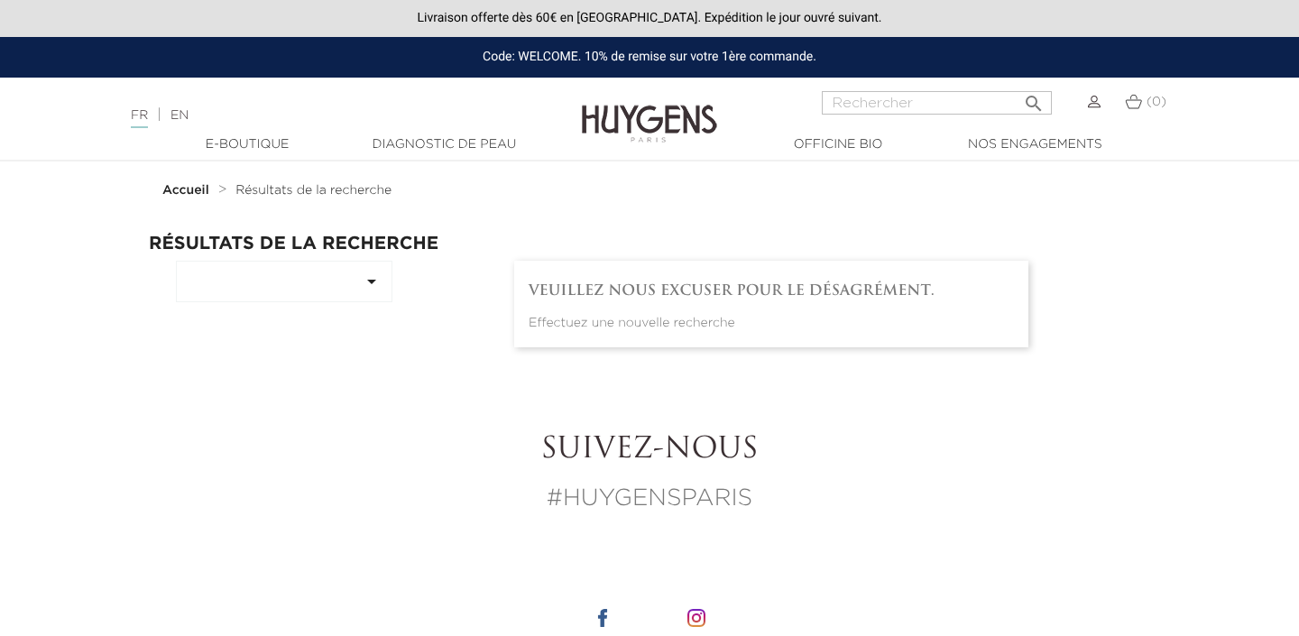
click at [871, 96] on input "Rechercher" at bounding box center [937, 102] width 230 height 23
paste input "L’Huile Visage Élixir Nuit"
click at [847, 102] on input "L’Huile Visage Élixir Nuit" at bounding box center [937, 102] width 230 height 23
click at [947, 100] on input "L Huile Visage Élixir Nuit" at bounding box center [937, 102] width 230 height 23
type input "L Huile Visage elixir Nuit"
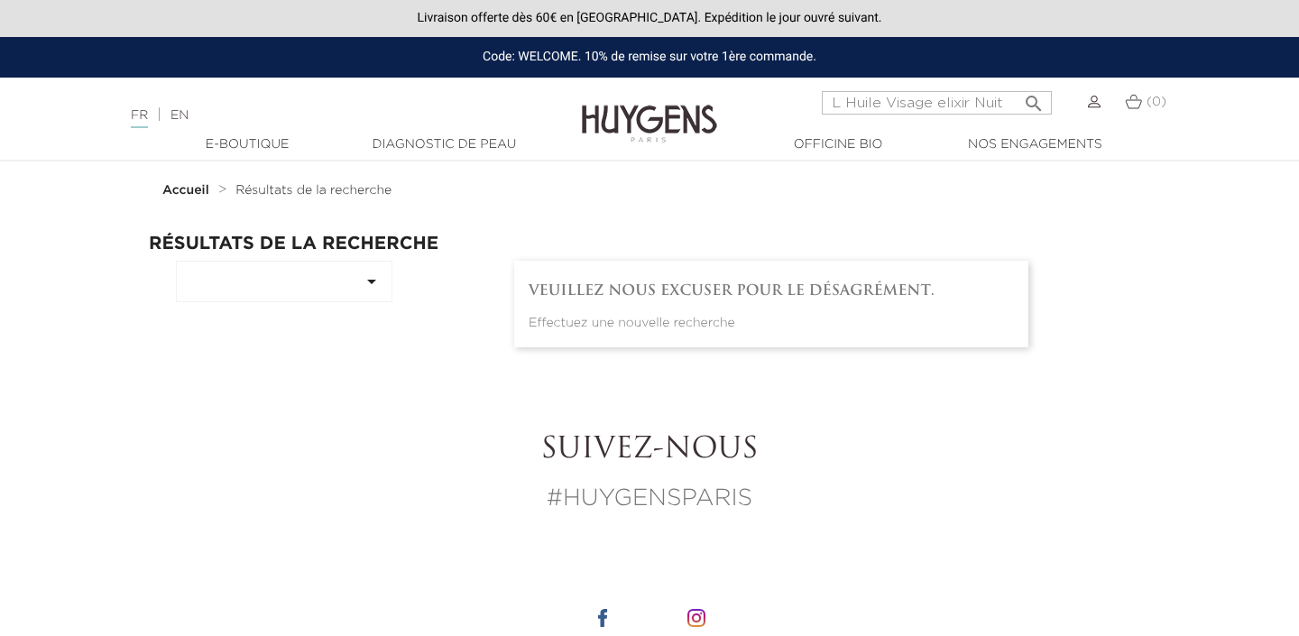
click at [1018, 86] on button " Rechercher" at bounding box center [1034, 98] width 32 height 24
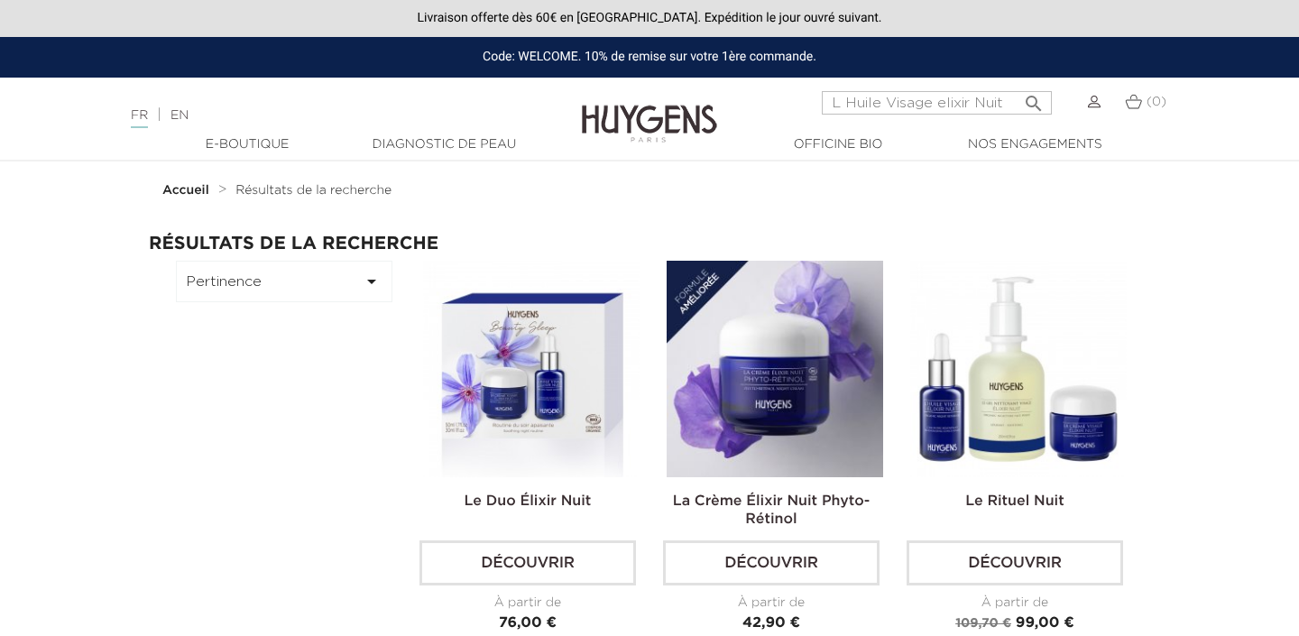
click at [935, 97] on input "L Huile Visage elixir Nuit" at bounding box center [937, 102] width 230 height 23
drag, startPoint x: 885, startPoint y: 100, endPoint x: 817, endPoint y: 108, distance: 68.2
click at [817, 108] on div "L Huile Visage elixir Nuit  Rechercher (0)" at bounding box center [974, 112] width 433 height 43
type input "Visage elixir Nuit"
click at [1018, 86] on button " Rechercher" at bounding box center [1034, 98] width 32 height 24
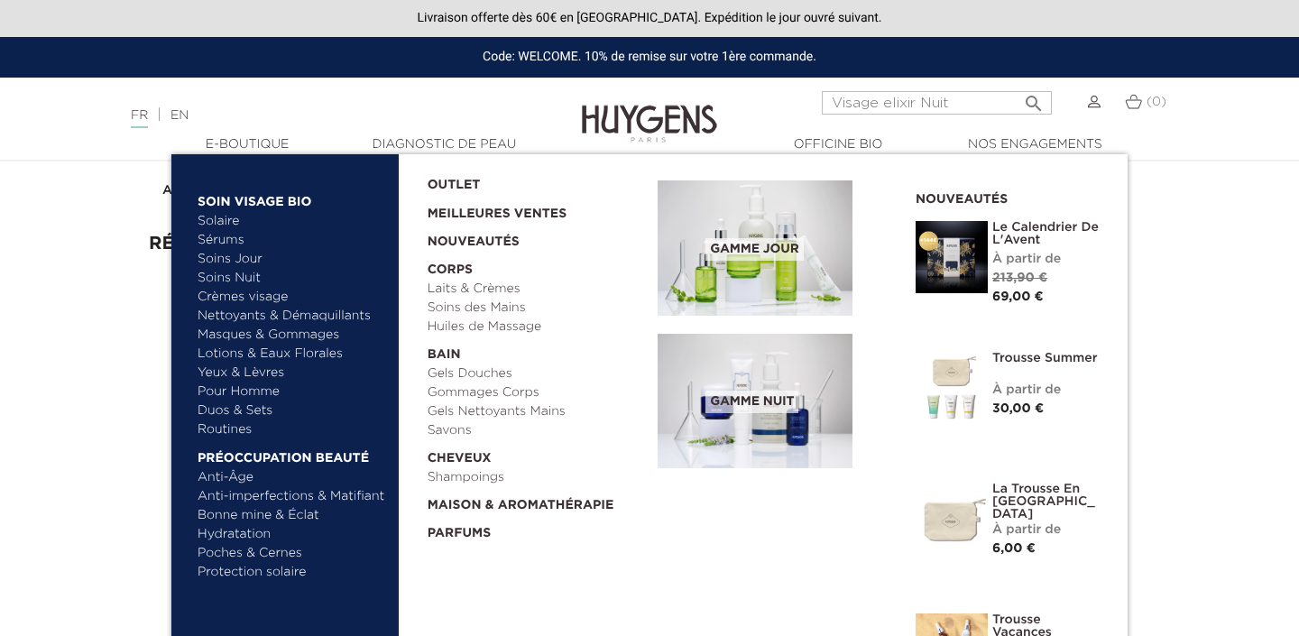
click at [217, 144] on link "  E-Boutique" at bounding box center [247, 144] width 180 height 19
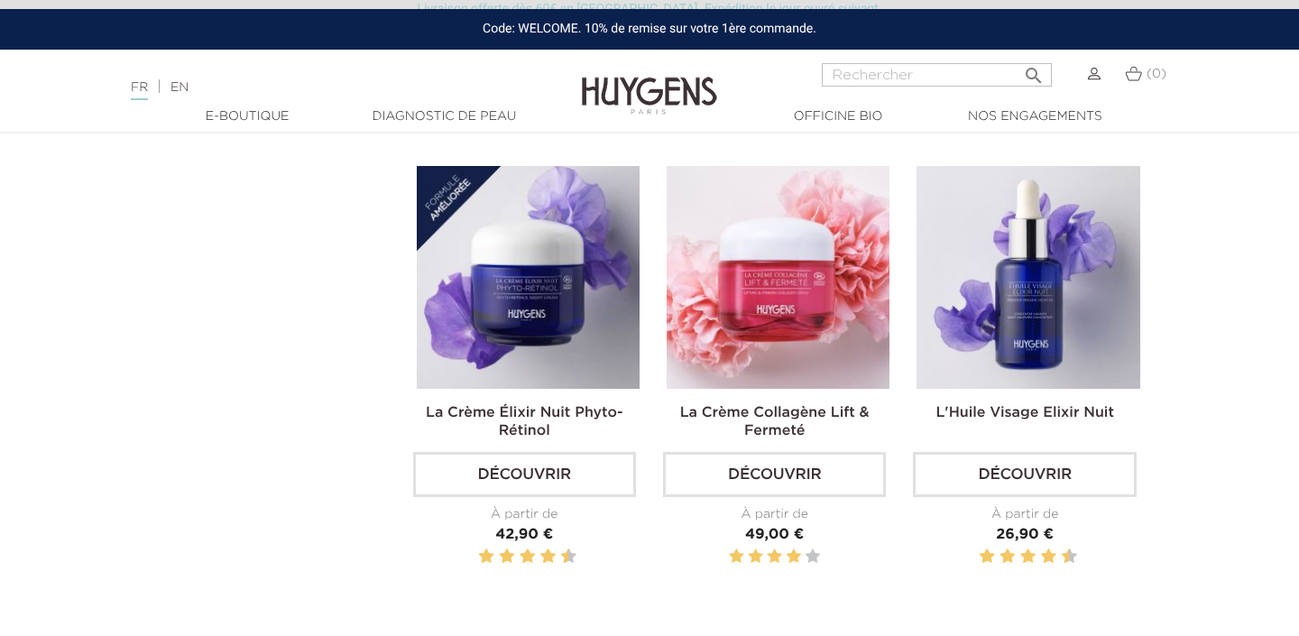
scroll to position [972, 0]
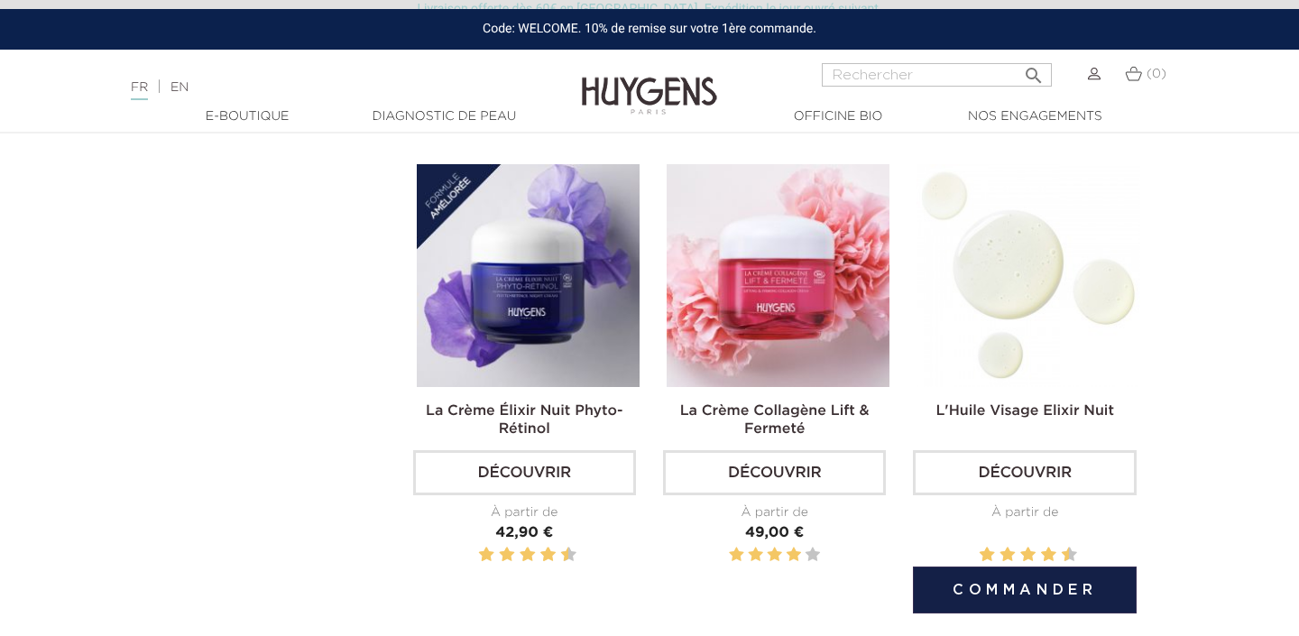
click at [1080, 265] on img at bounding box center [1028, 275] width 223 height 223
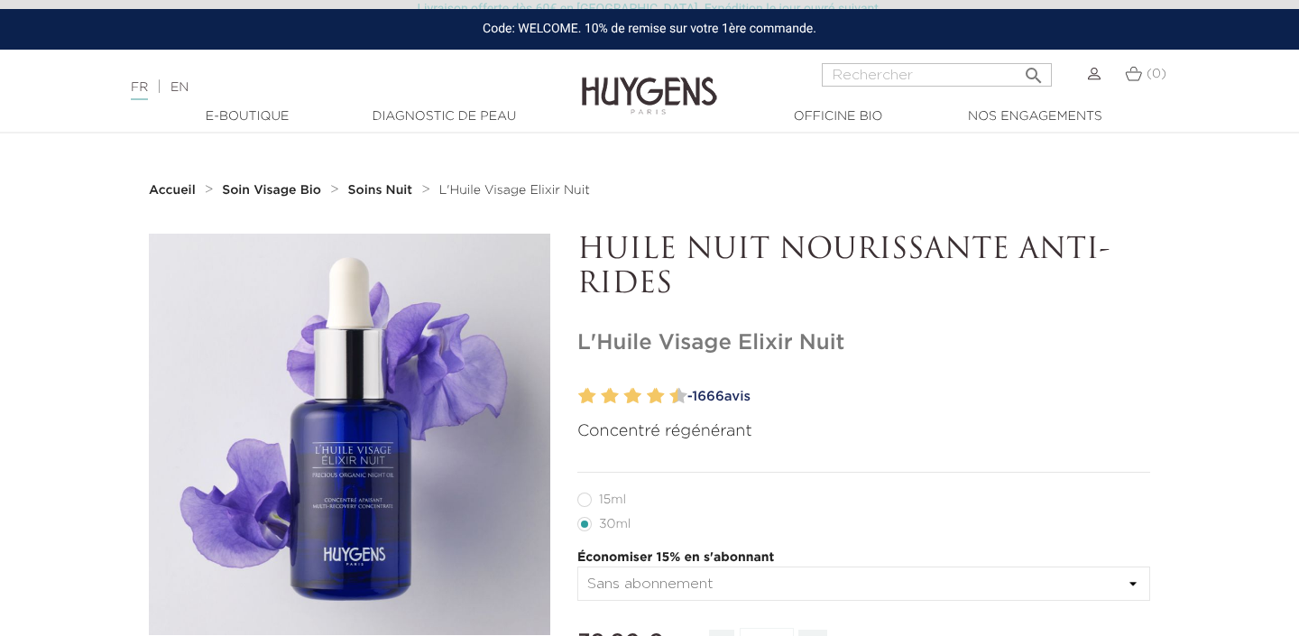
scroll to position [143, 0]
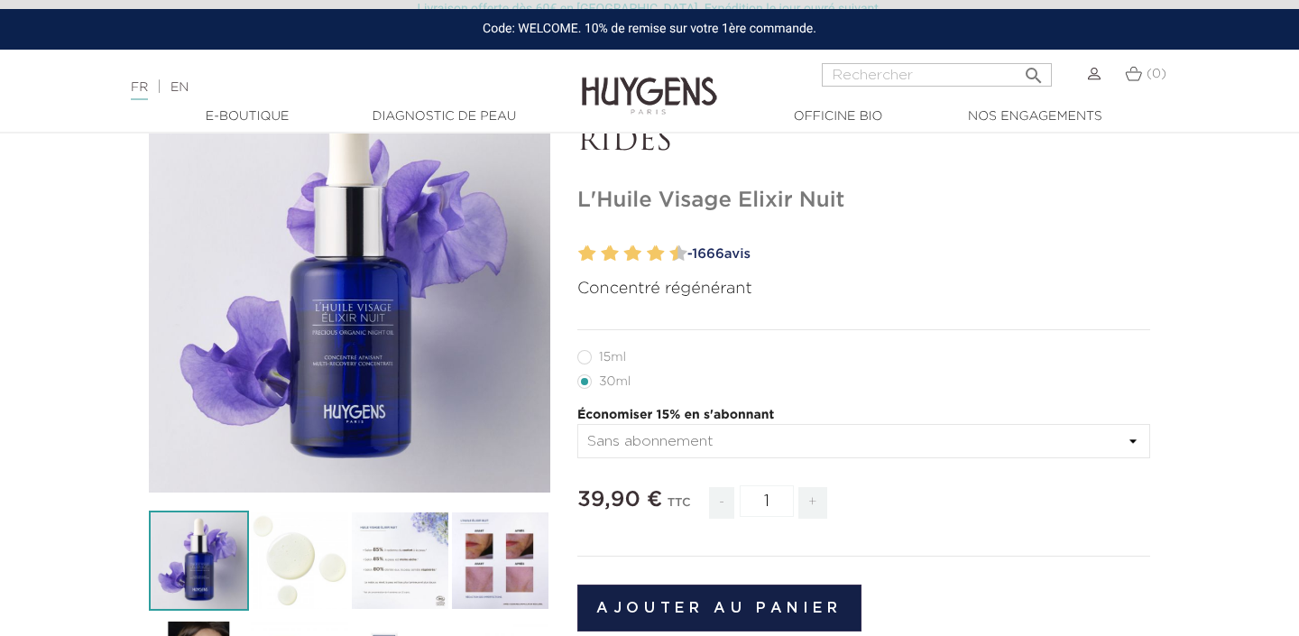
click at [604, 357] on label12"] "15ml" at bounding box center [612, 357] width 70 height 14
radio input "true"
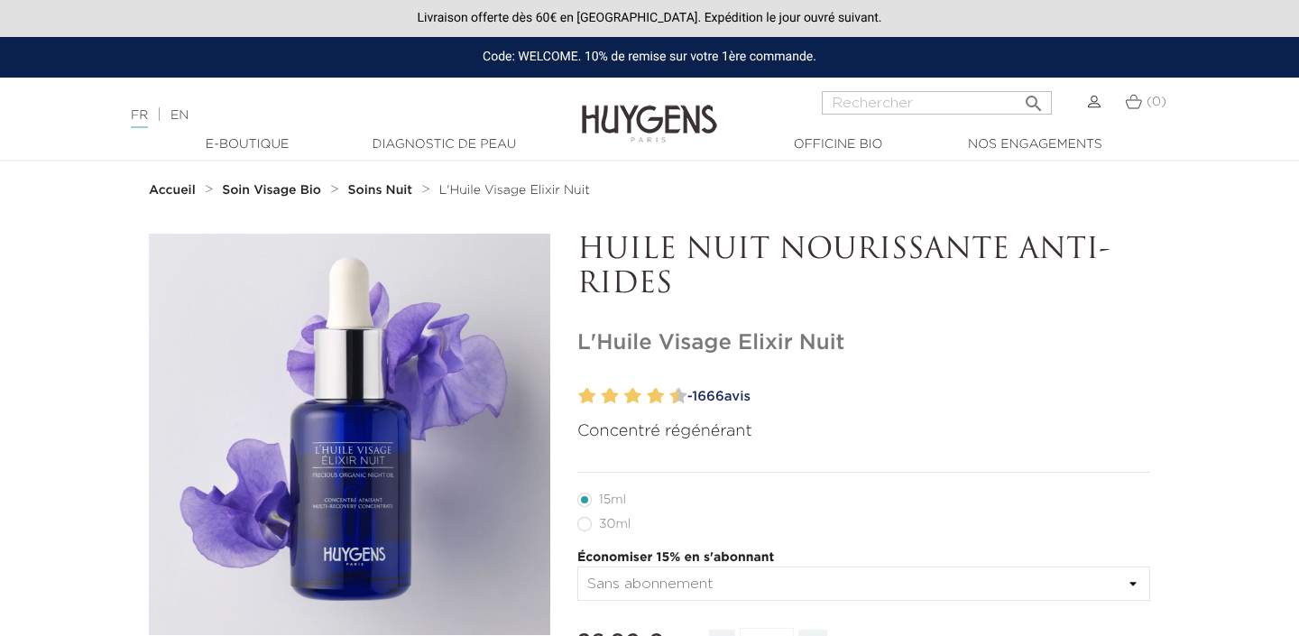
drag, startPoint x: 577, startPoint y: 340, endPoint x: 903, endPoint y: 339, distance: 325.7
click at [903, 339] on h1 "L'Huile Visage Elixir Nuit" at bounding box center [863, 343] width 573 height 26
copy h1 "L'Huile Visage Elixir Nuit"
click at [683, 281] on p "HUILE NUIT NOURISSANTE ANTI-RIDES" at bounding box center [863, 268] width 573 height 69
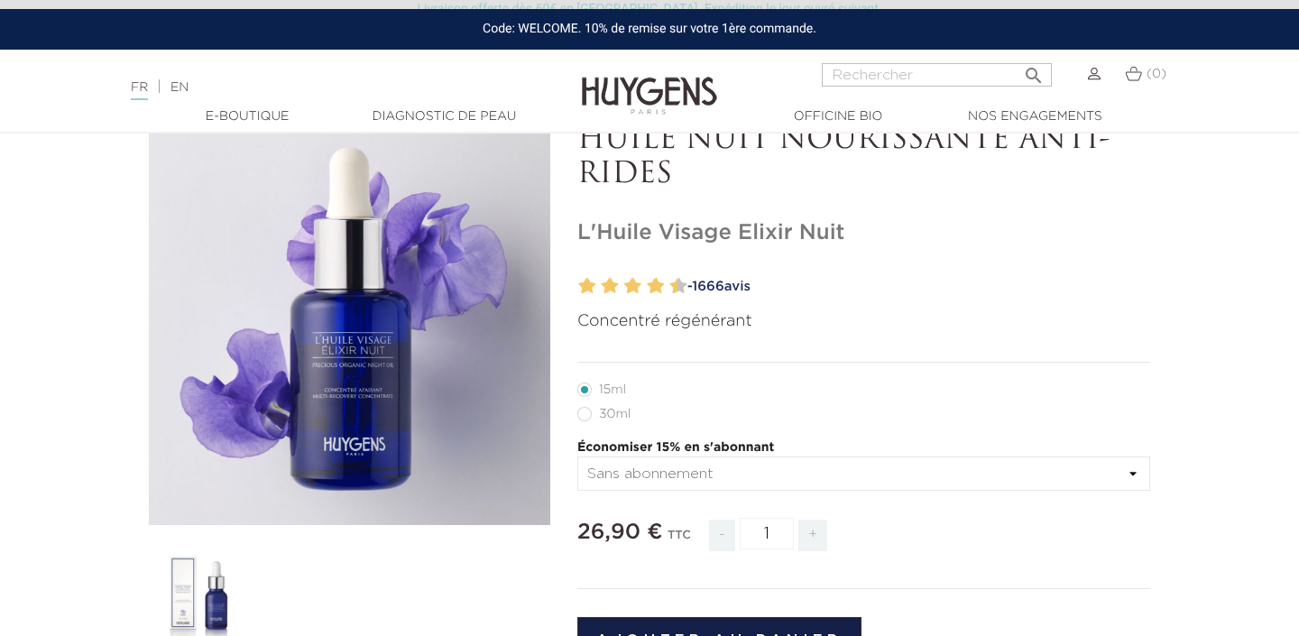
scroll to position [114, 0]
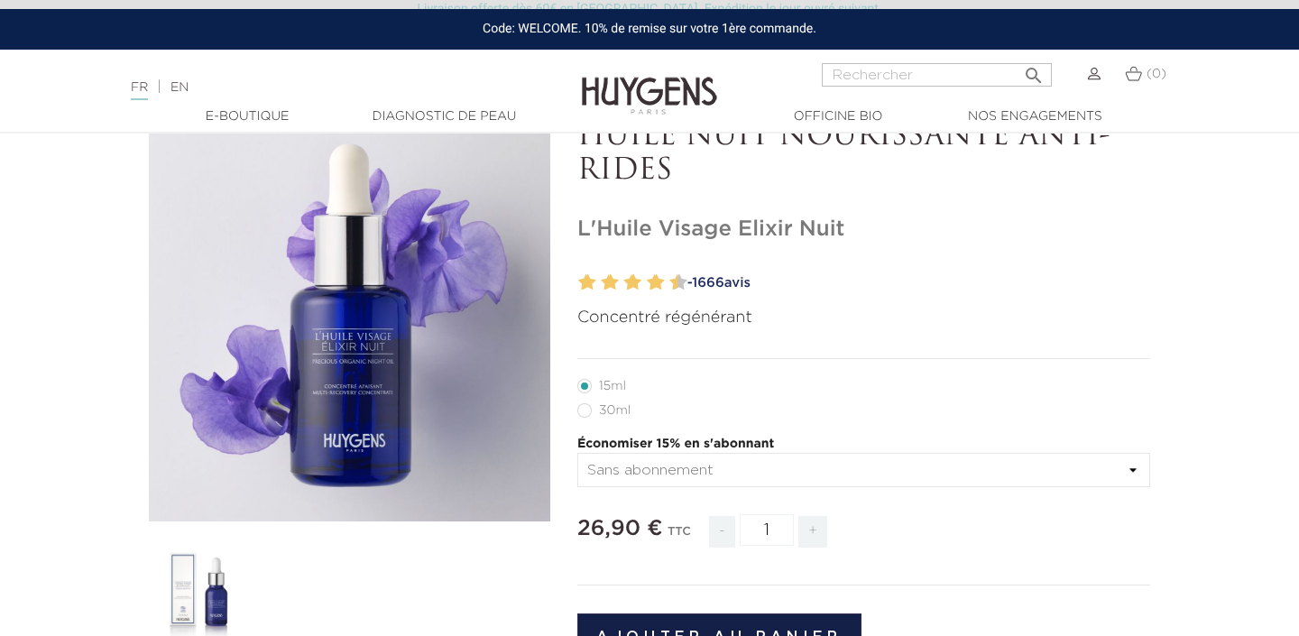
click at [185, 88] on link "EN" at bounding box center [180, 87] width 18 height 13
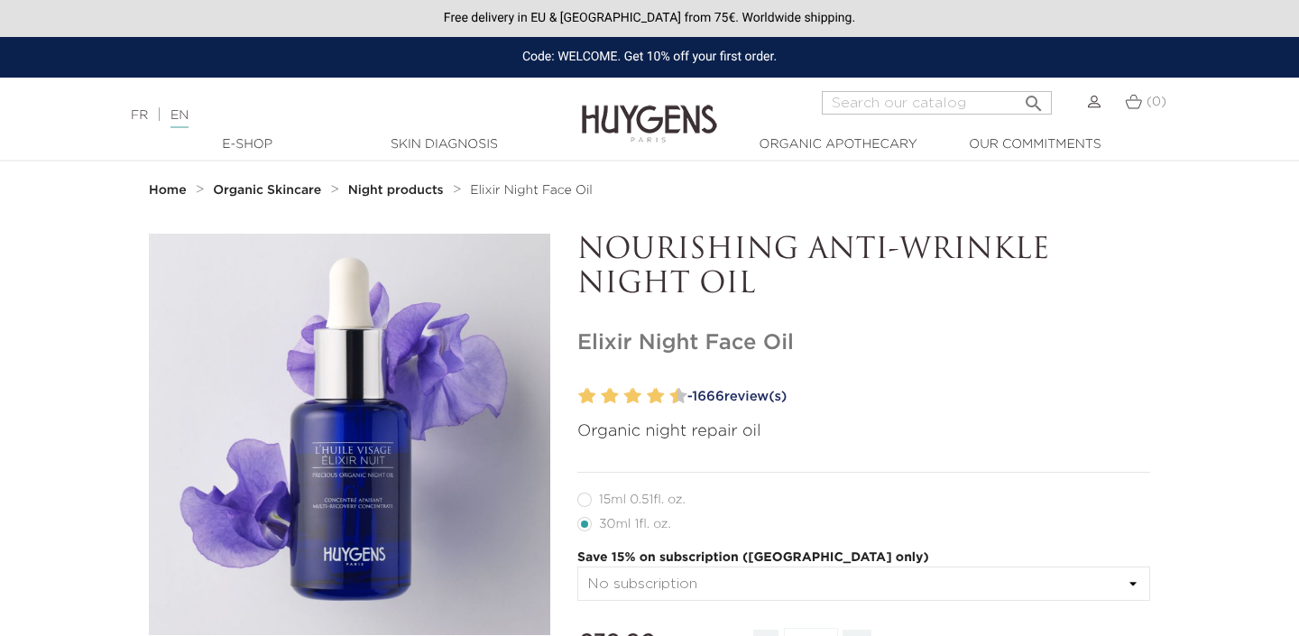
drag, startPoint x: 578, startPoint y: 339, endPoint x: 806, endPoint y: 337, distance: 227.4
click at [806, 337] on h1 "Elixir Night Face Oil" at bounding box center [863, 343] width 573 height 26
copy h1 "Elixir Night Face Oil"
click at [894, 97] on input "Search" at bounding box center [937, 102] width 230 height 23
paste input "Le Soin Repulpant Bonne Mine"
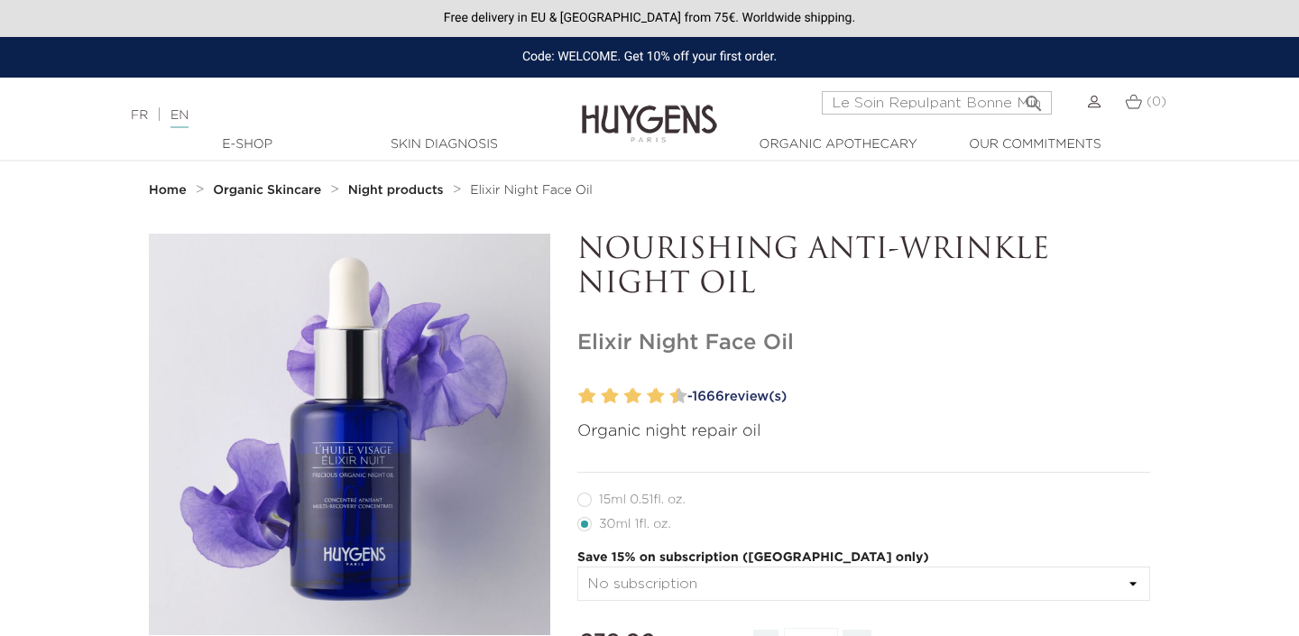
scroll to position [0, 16]
type input "Le Soin Repulpant Bonne Mine"
click at [1018, 86] on button " Search" at bounding box center [1034, 98] width 32 height 24
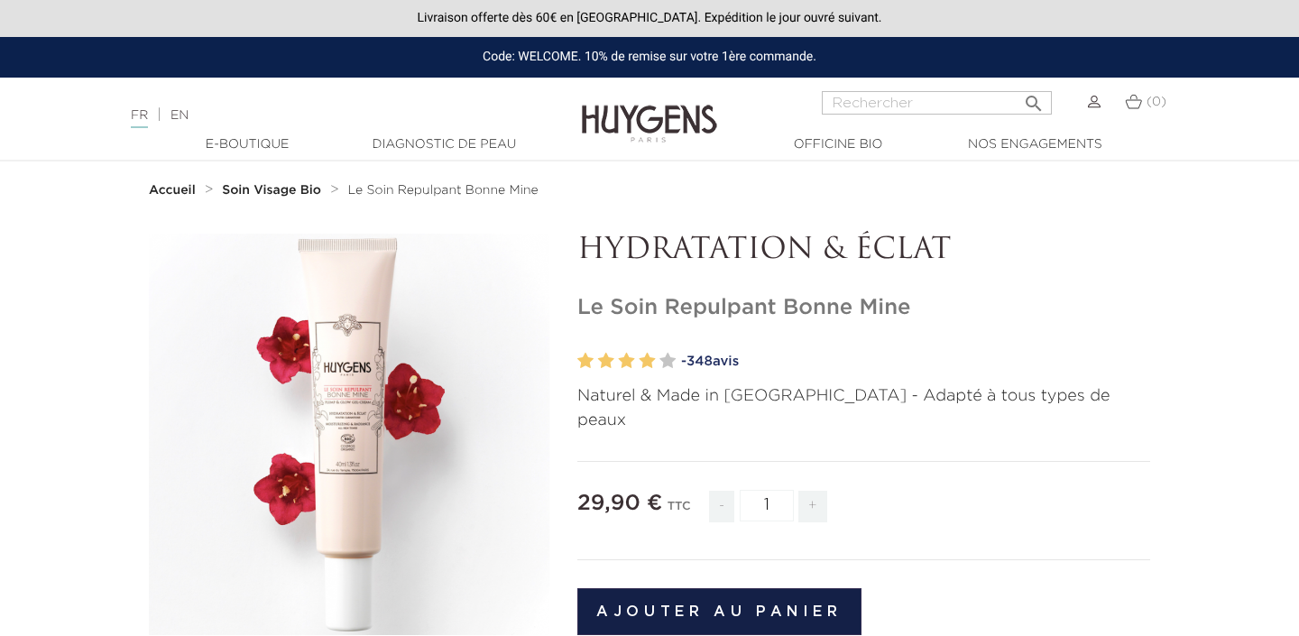
click at [183, 118] on link "EN" at bounding box center [180, 115] width 18 height 13
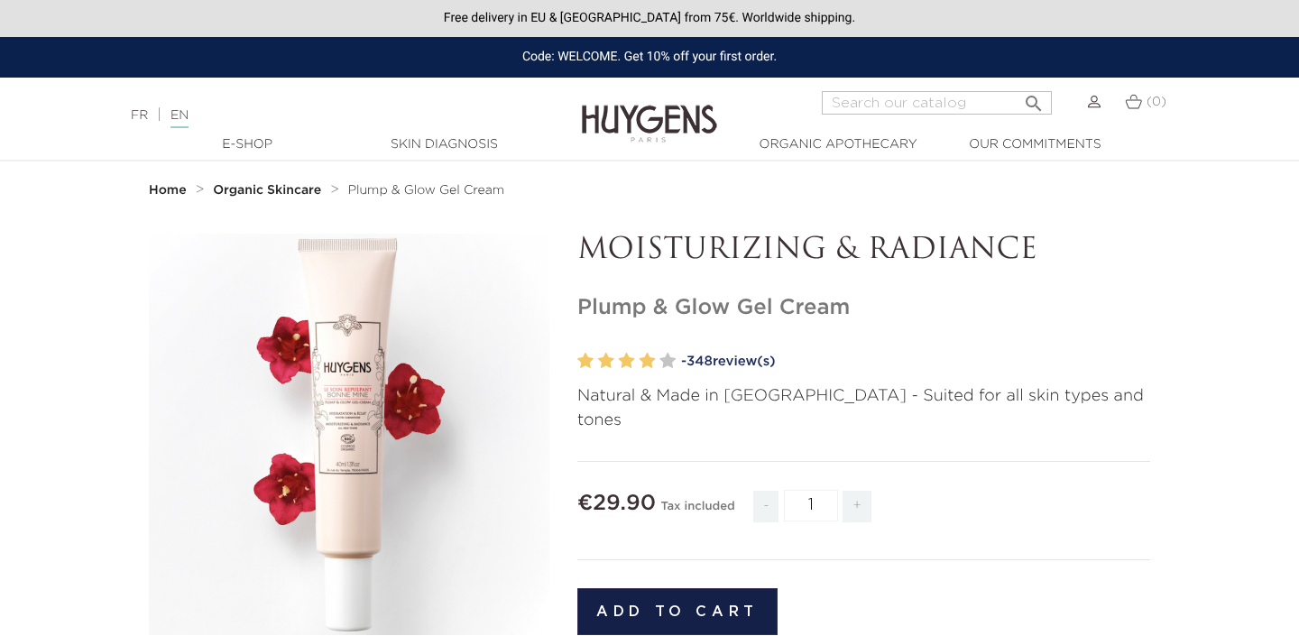
drag, startPoint x: 579, startPoint y: 308, endPoint x: 936, endPoint y: 305, distance: 357.3
click at [936, 305] on h1 "Plump & Glow Gel Cream" at bounding box center [863, 308] width 573 height 26
copy h1 "Plump & Glow Gel Cream"
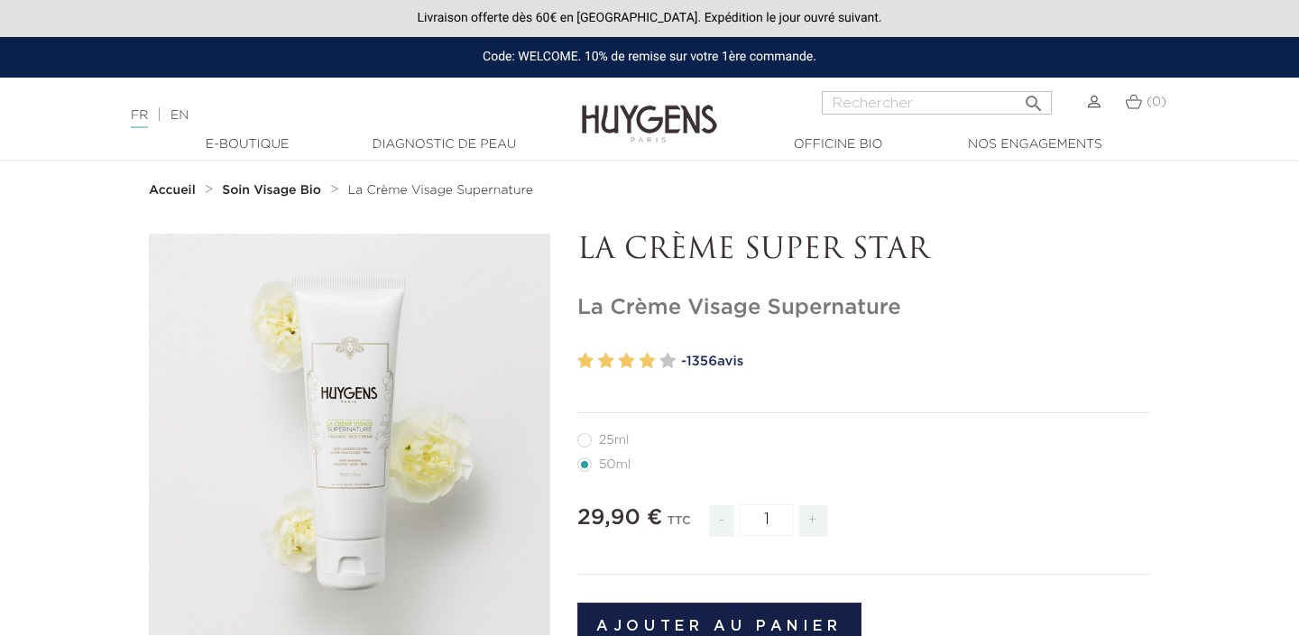
click at [763, 306] on h1 "La Crème Visage Supernature" at bounding box center [863, 308] width 573 height 26
copy div "La Crème Visage Supernature"
click at [801, 453] on li "50ml" at bounding box center [859, 464] width 564 height 24
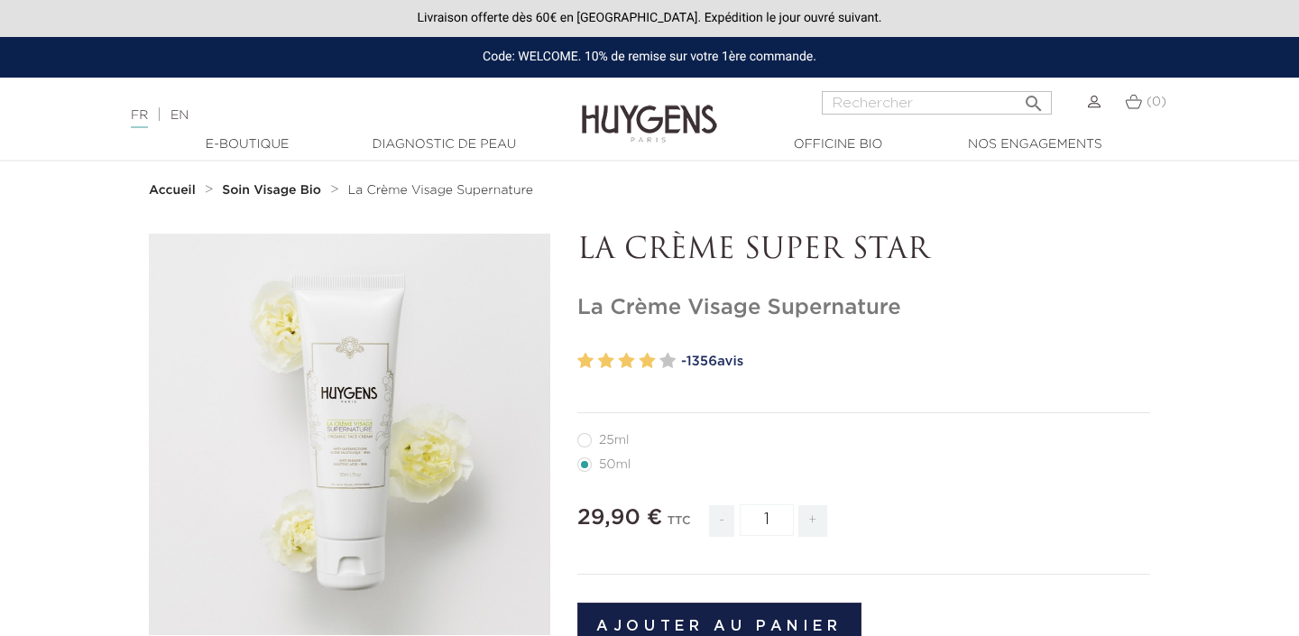
click at [189, 108] on div "FR | EN Français English" at bounding box center [325, 116] width 406 height 22
click at [189, 117] on link "EN" at bounding box center [180, 115] width 18 height 13
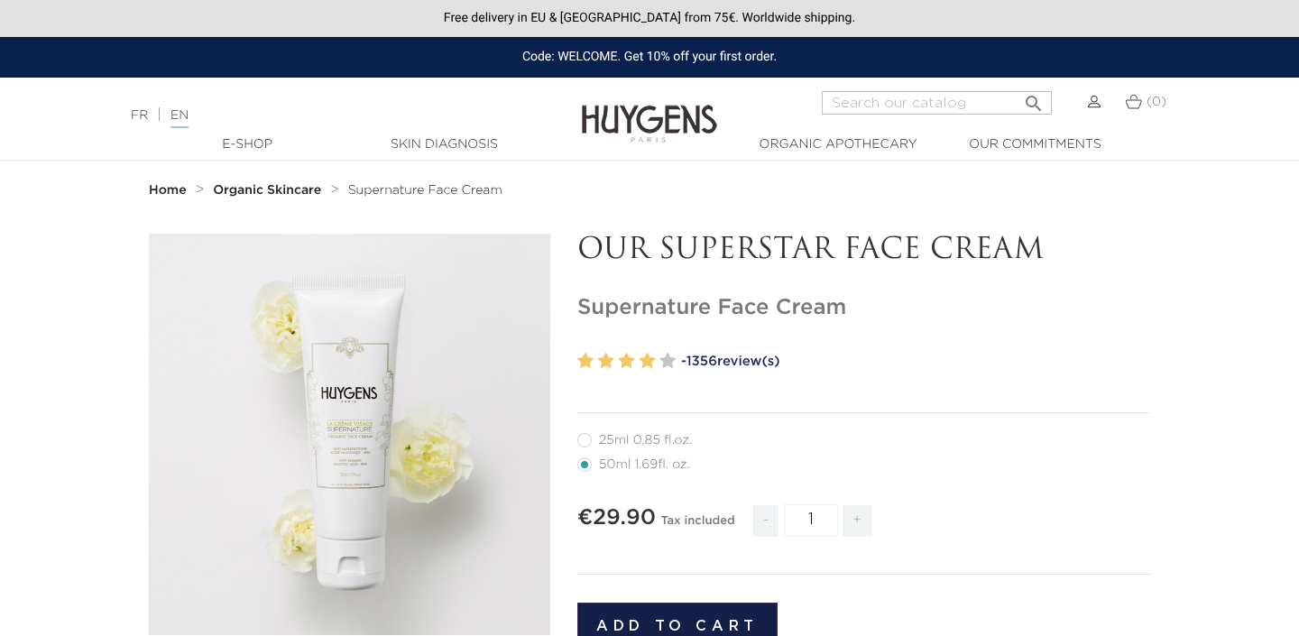
drag, startPoint x: 582, startPoint y: 306, endPoint x: 912, endPoint y: 306, distance: 330.2
click at [912, 306] on h1 "Supernature Face Cream" at bounding box center [863, 308] width 573 height 26
copy h1 "Supernature Face Cream"
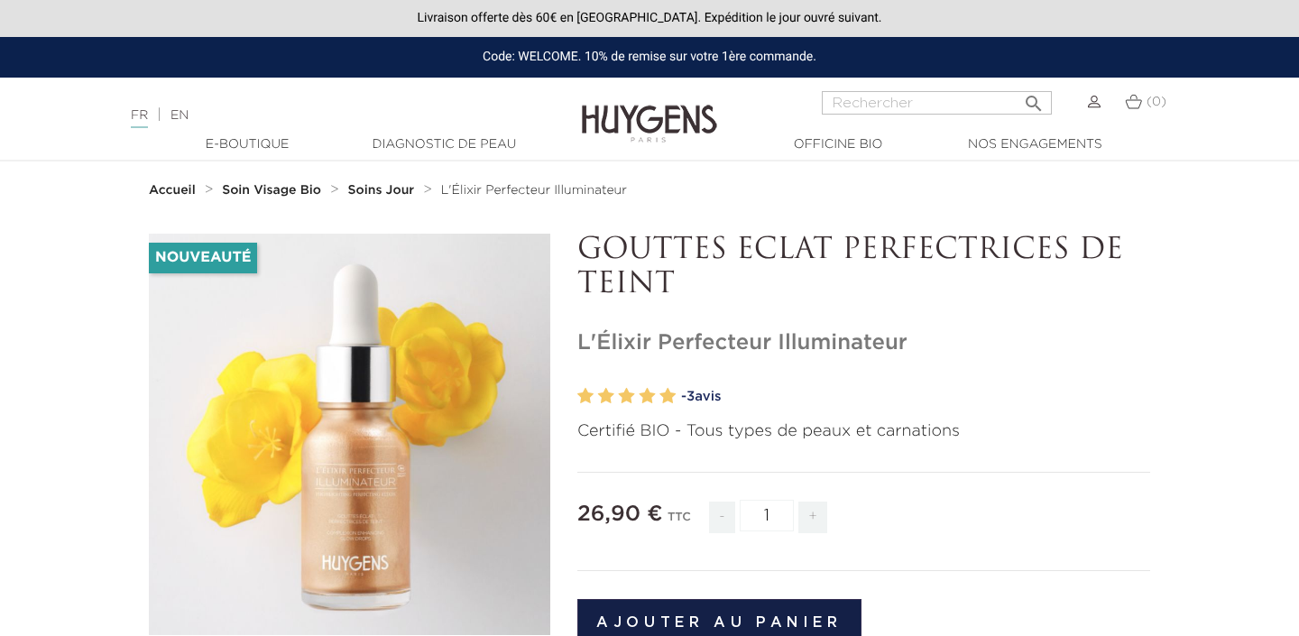
click at [770, 337] on h1 "L'Élixir Perfecteur Illuminateur" at bounding box center [863, 343] width 573 height 26
copy div "L'Élixir Perfecteur Illuminateur"
click at [189, 115] on link "EN" at bounding box center [180, 115] width 18 height 13
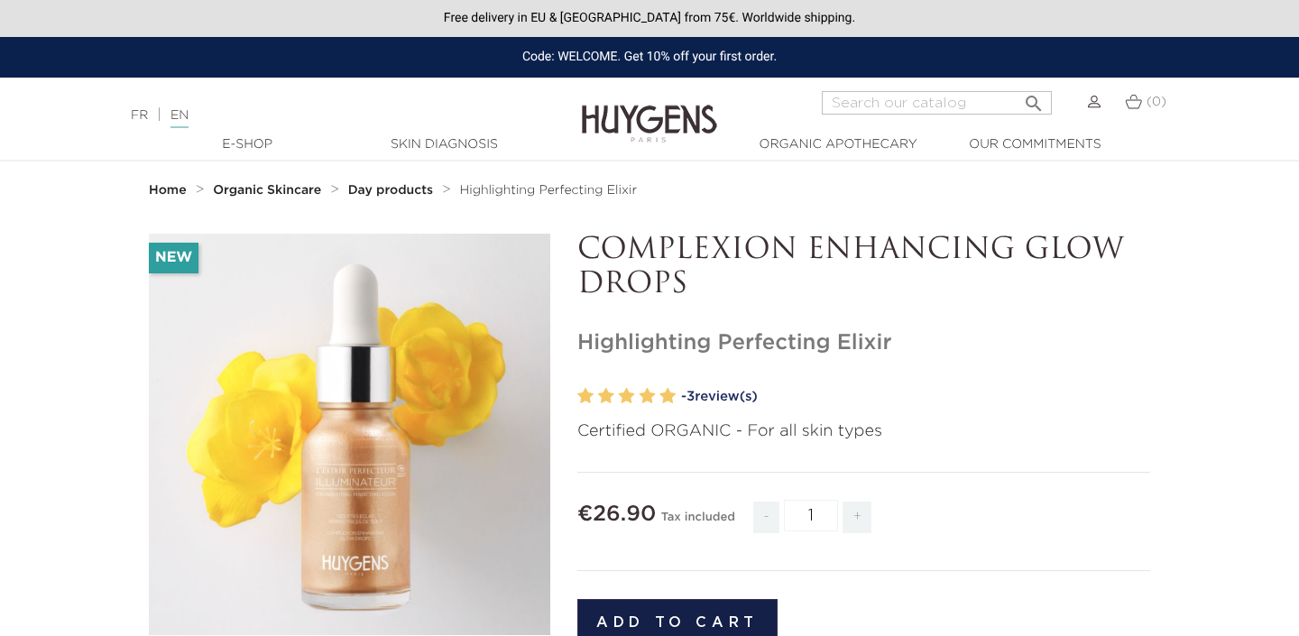
click at [662, 338] on h1 "Highlighting Perfecting Elixir" at bounding box center [863, 343] width 573 height 26
copy div "Highlighting Perfecting Elixir"
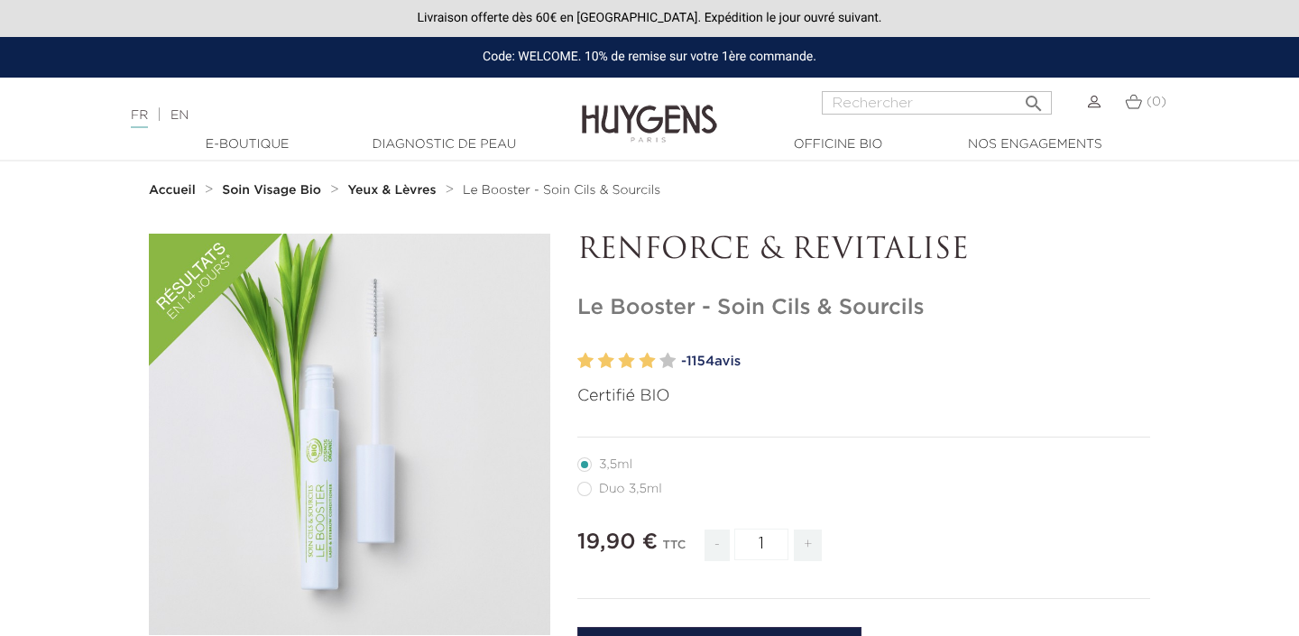
click at [620, 304] on h1 "Le Booster - Soin Cils & Sourcils" at bounding box center [863, 308] width 573 height 26
copy div "Le Booster - Soin Cils & Sourcils"
click at [814, 217] on nav "Accueil Soin Visage Bio Yeux & Lèvres Le Booster - Soin Cils & Sourcils" at bounding box center [649, 190] width 1299 height 58
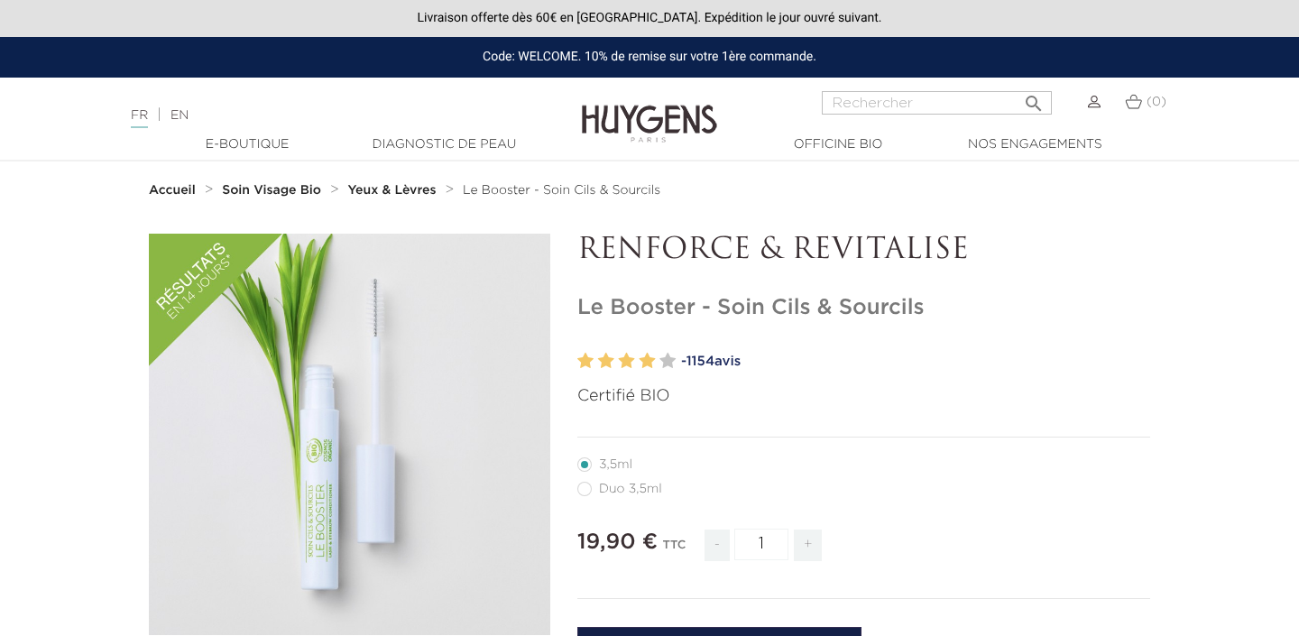
click at [182, 106] on div "FR | EN Français English" at bounding box center [325, 116] width 406 height 22
click at [189, 115] on link "EN" at bounding box center [180, 115] width 18 height 13
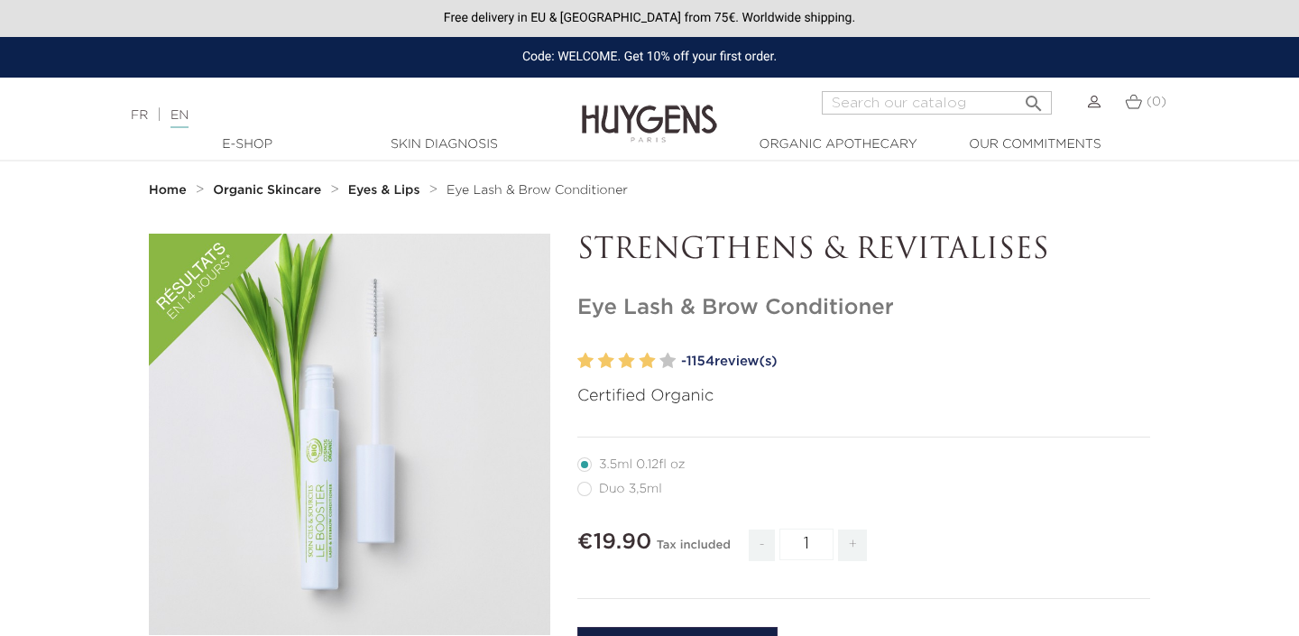
click at [771, 314] on h1 "Eye Lash & Brow Conditioner" at bounding box center [863, 308] width 573 height 26
copy div "Eye Lash & Brow Conditioner"
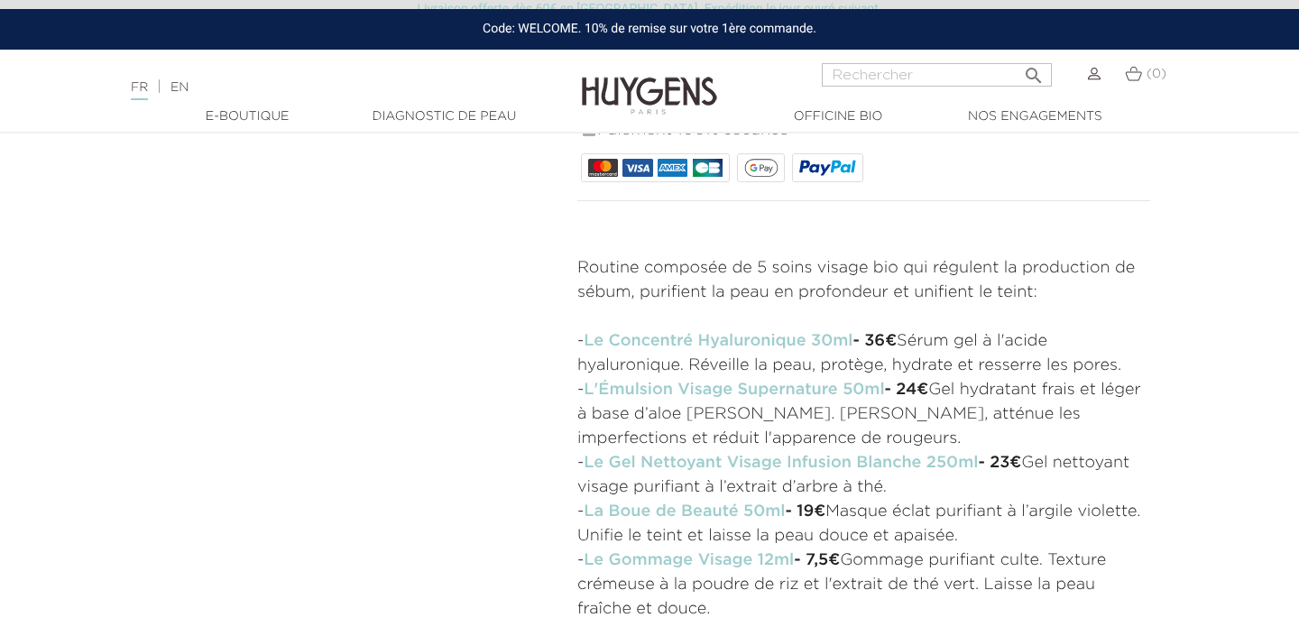
scroll to position [658, 0]
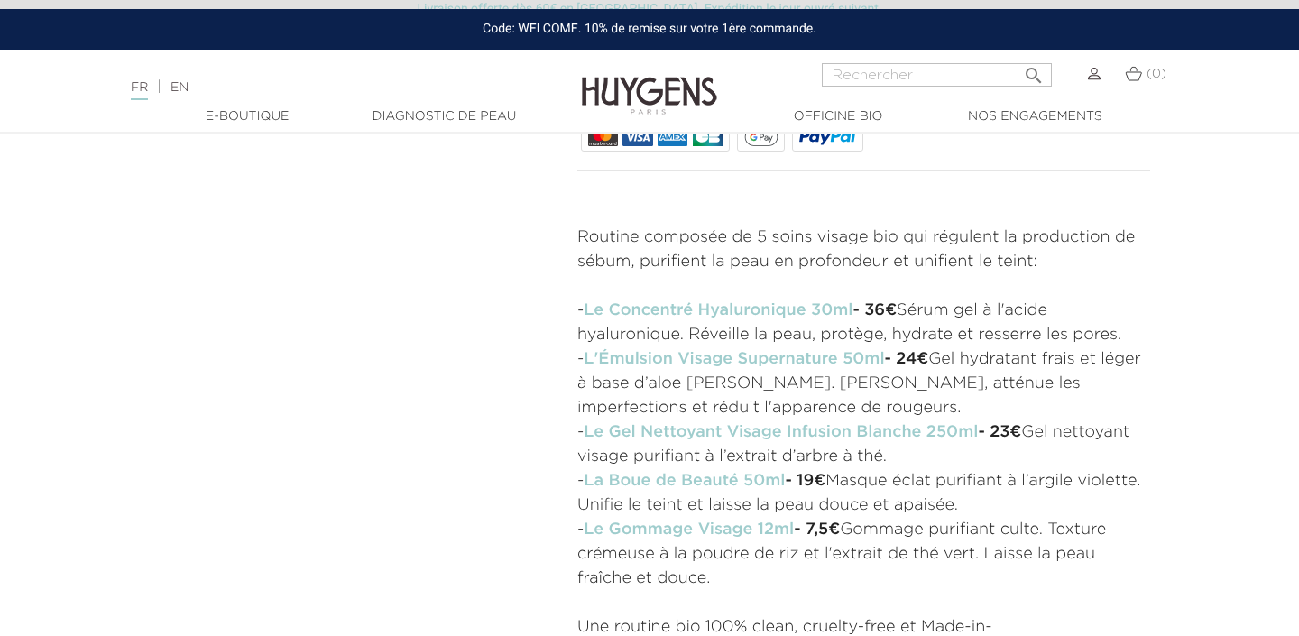
click at [752, 484] on link "La Boue de Beauté 50ml" at bounding box center [684, 481] width 201 height 16
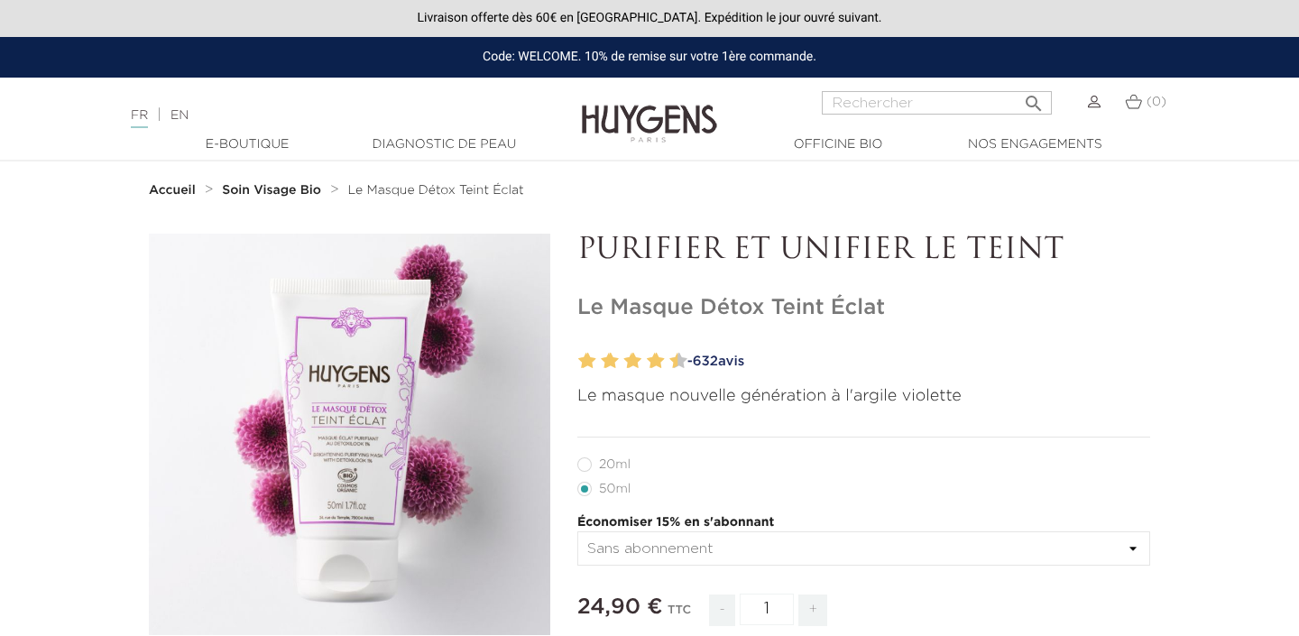
click at [724, 308] on h1 "Le Masque Détox Teint Éclat" at bounding box center [863, 308] width 573 height 26
copy div "Le Masque Détox Teint Éclat"
click at [836, 312] on h1 "Le Masque Détox Teint Éclat" at bounding box center [863, 308] width 573 height 26
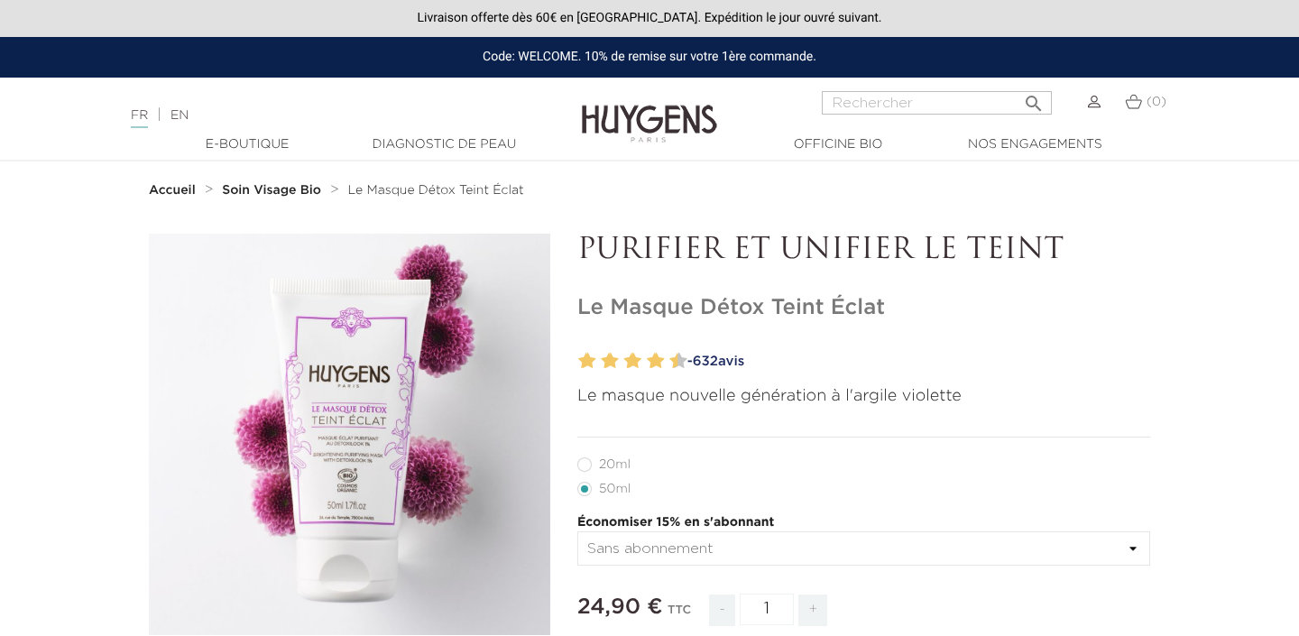
click at [836, 312] on h1 "Le Masque Détox Teint Éclat" at bounding box center [863, 308] width 573 height 26
click at [189, 117] on link "EN" at bounding box center [180, 115] width 18 height 13
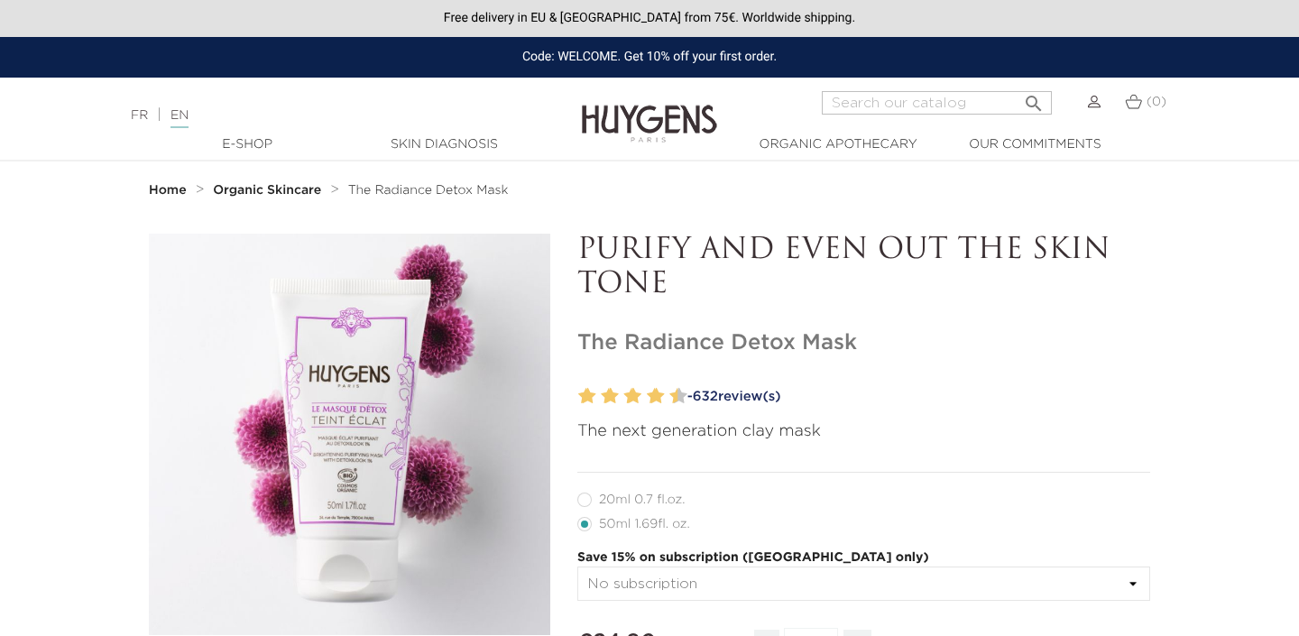
drag, startPoint x: 622, startPoint y: 340, endPoint x: 868, endPoint y: 340, distance: 246.3
copy h1 "The Radiance Detox Mask"
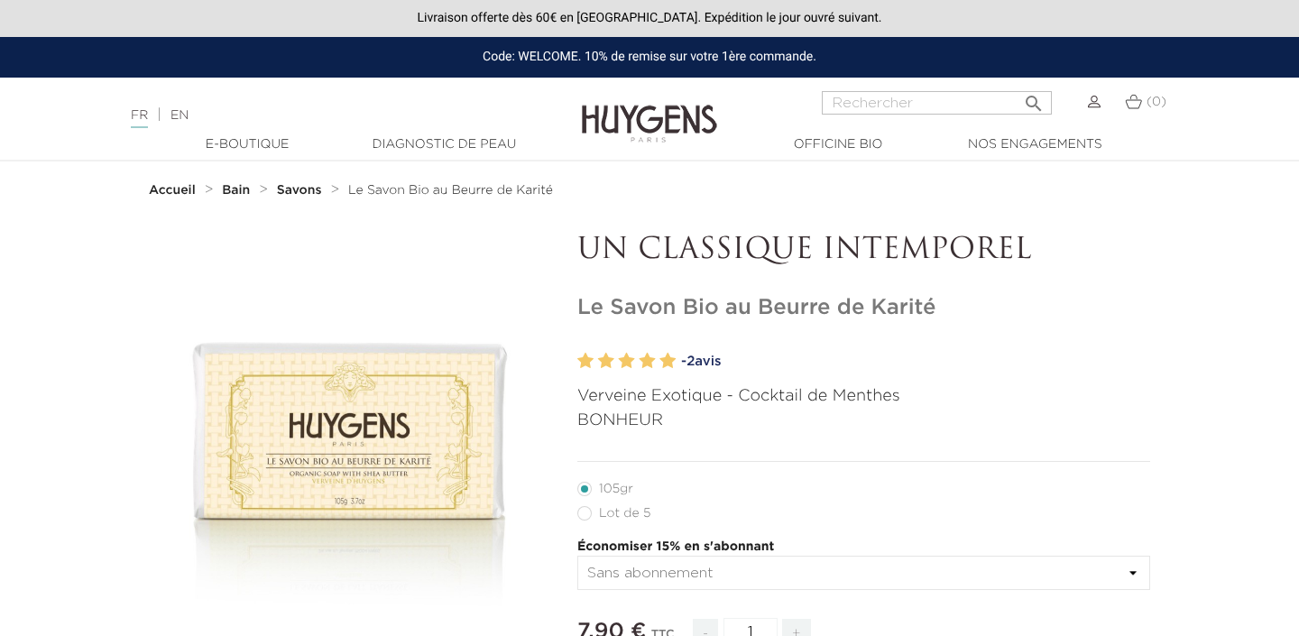
click at [665, 304] on h1 "Le Savon Bio au Beurre de Karité" at bounding box center [863, 308] width 573 height 26
copy div "Le Savon Bio au Beurre de Karité"
click at [189, 115] on link "EN" at bounding box center [180, 115] width 18 height 13
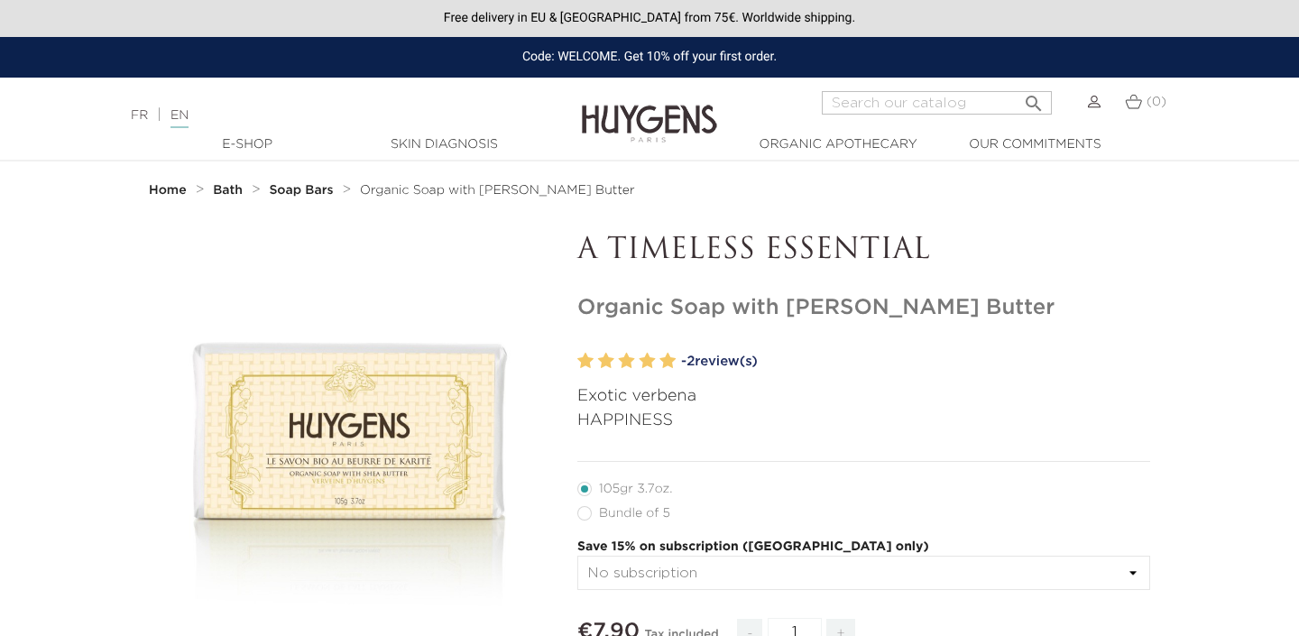
click at [724, 309] on h1 "Organic Soap with [PERSON_NAME] Butter" at bounding box center [863, 308] width 573 height 26
click at [724, 309] on h1 "Organic Soap with Shea Butter" at bounding box center [863, 308] width 573 height 26
copy div "Organic Soap with Shea Butter"
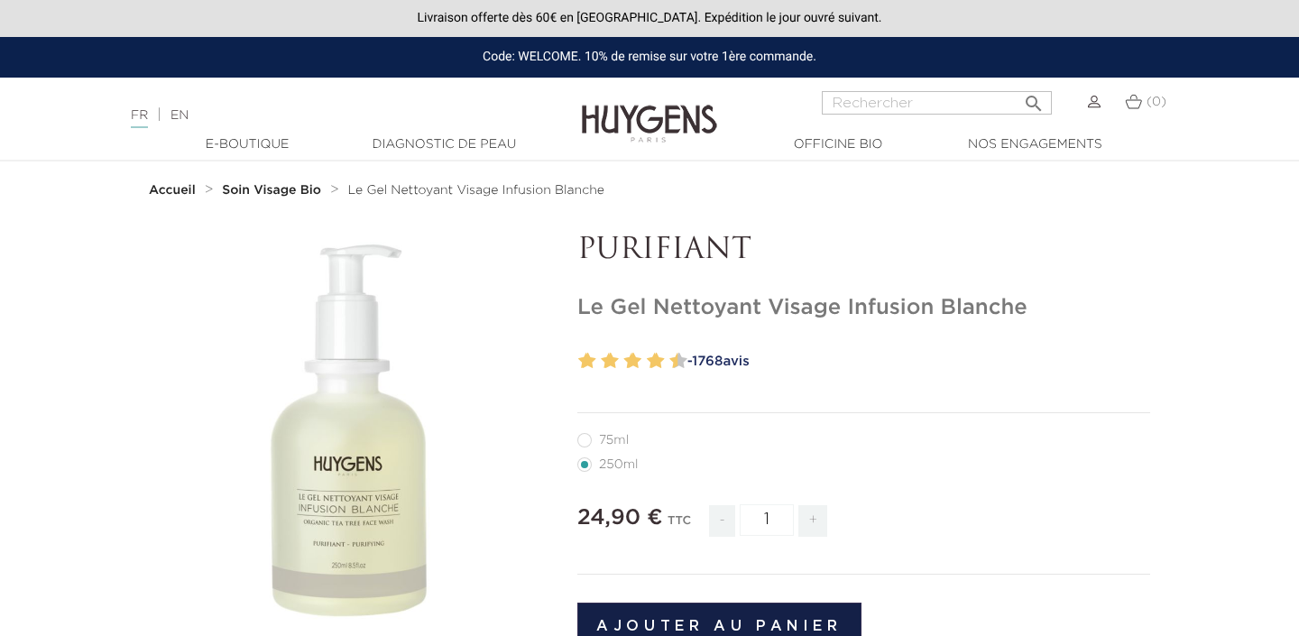
click at [706, 305] on h1 "Le Gel Nettoyant Visage Infusion Blanche" at bounding box center [863, 308] width 573 height 26
copy div "Le Gel Nettoyant Visage Infusion Blanche"
click at [189, 118] on link "EN" at bounding box center [180, 115] width 18 height 13
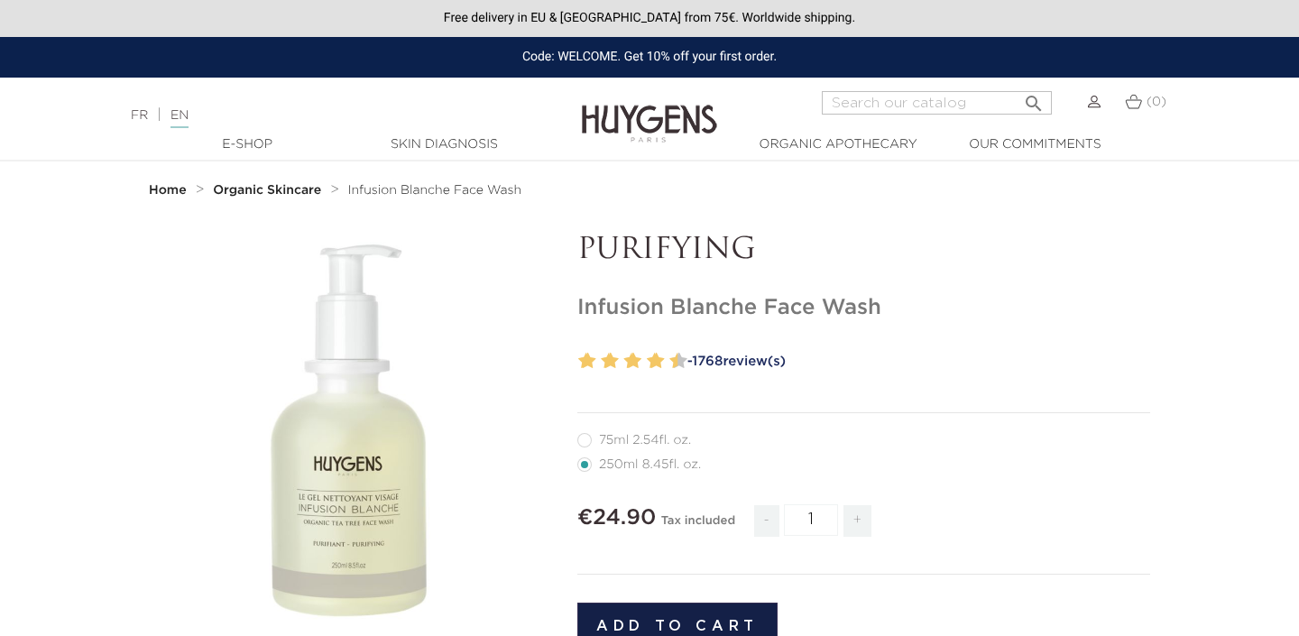
click at [617, 302] on h1 "Infusion Blanche Face Wash" at bounding box center [863, 308] width 573 height 26
copy div "Infusion Blanche Face Wash"
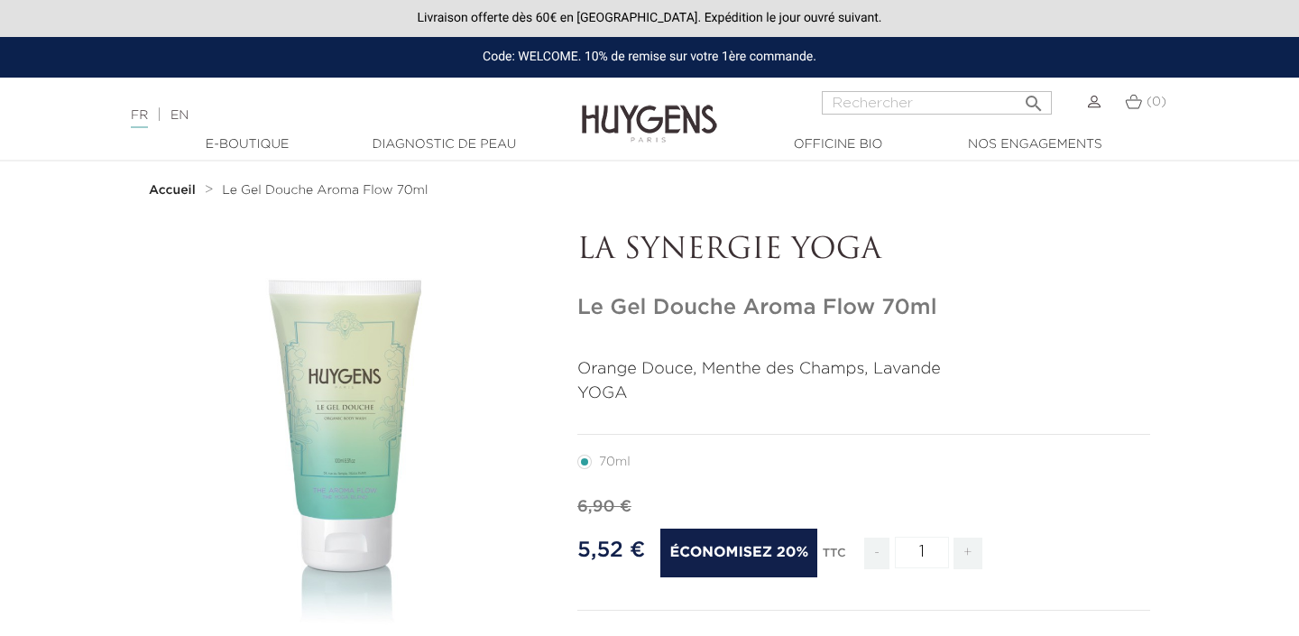
click at [724, 310] on h1 "Le Gel Douche Aroma Flow 70ml" at bounding box center [863, 308] width 573 height 26
copy div "Le Gel Douche Aroma Flow 70ml"
click at [189, 109] on link "EN" at bounding box center [180, 115] width 18 height 13
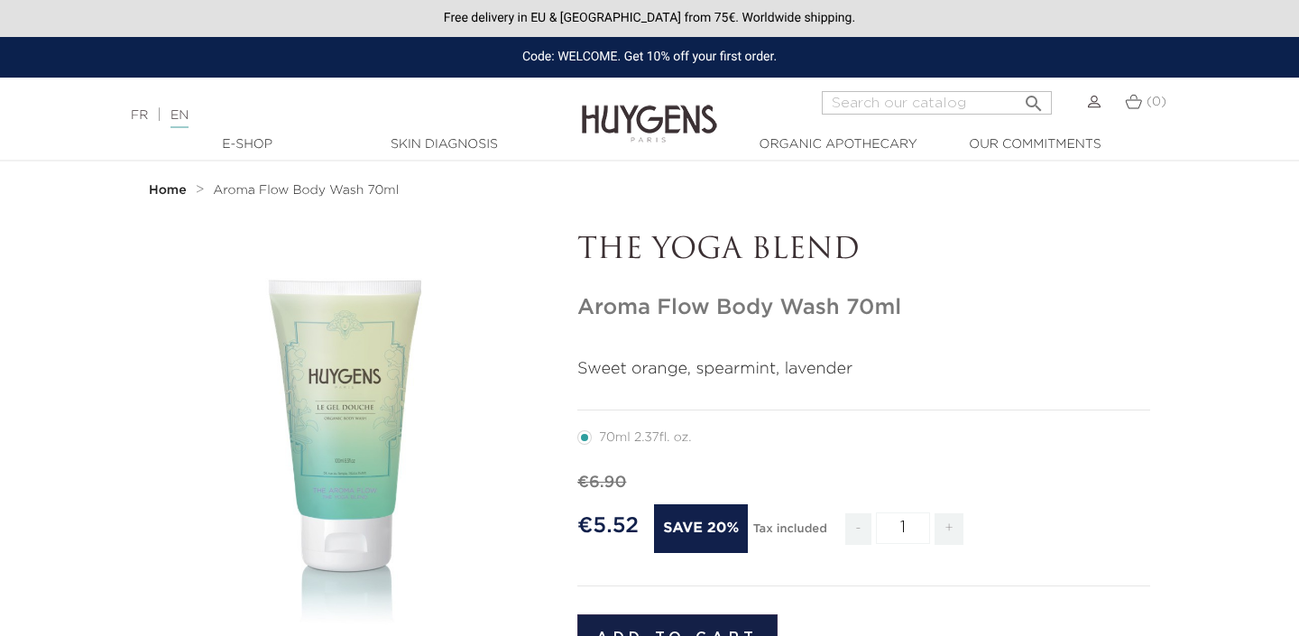
click at [733, 309] on h1 "Aroma Flow Body Wash 70ml" at bounding box center [863, 308] width 573 height 26
copy div "Aroma Flow Body Wash 70ml"
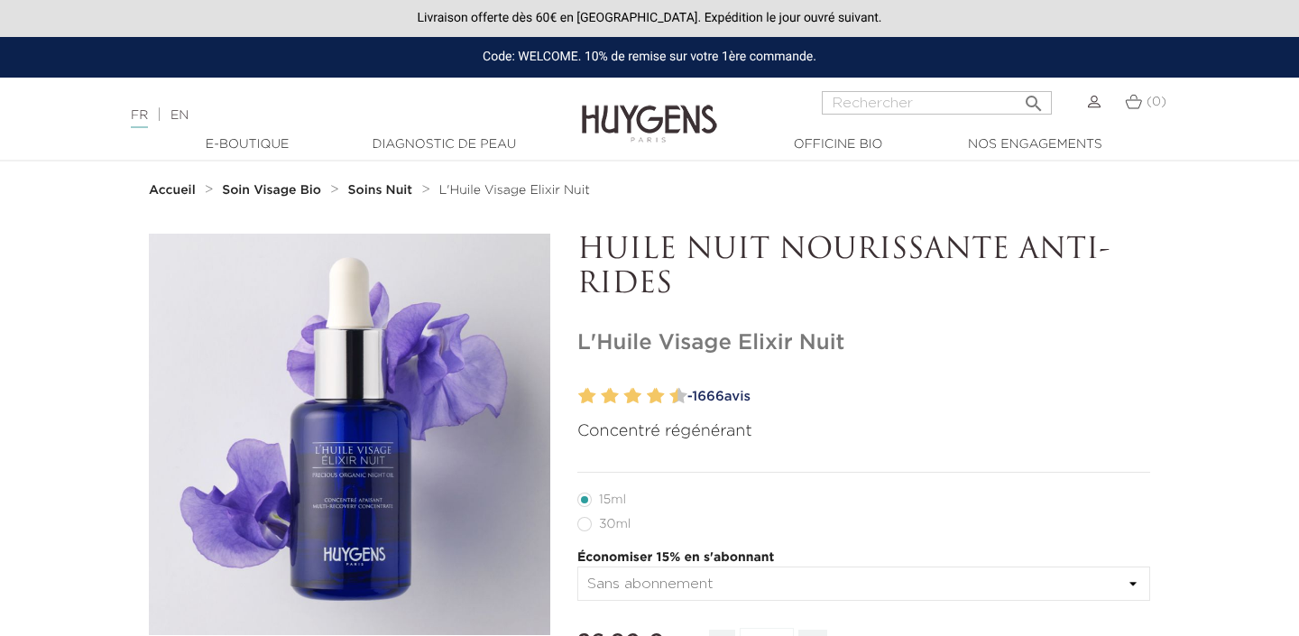
click at [188, 120] on link "EN" at bounding box center [180, 115] width 18 height 13
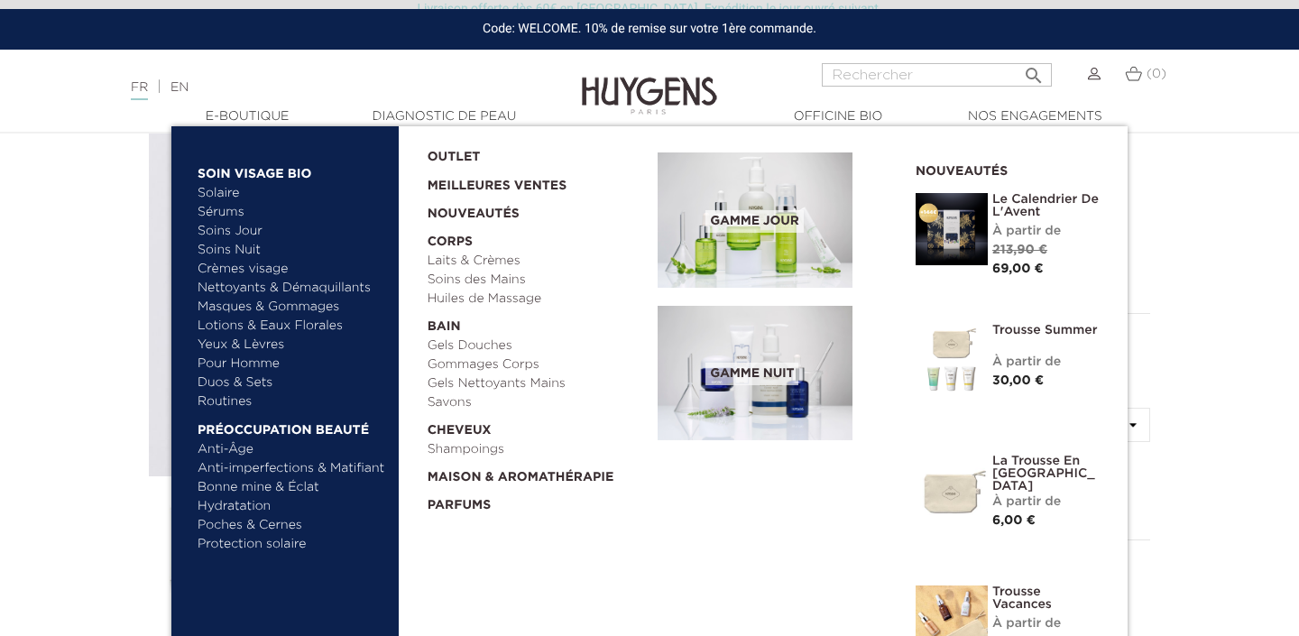
scroll to position [200, 0]
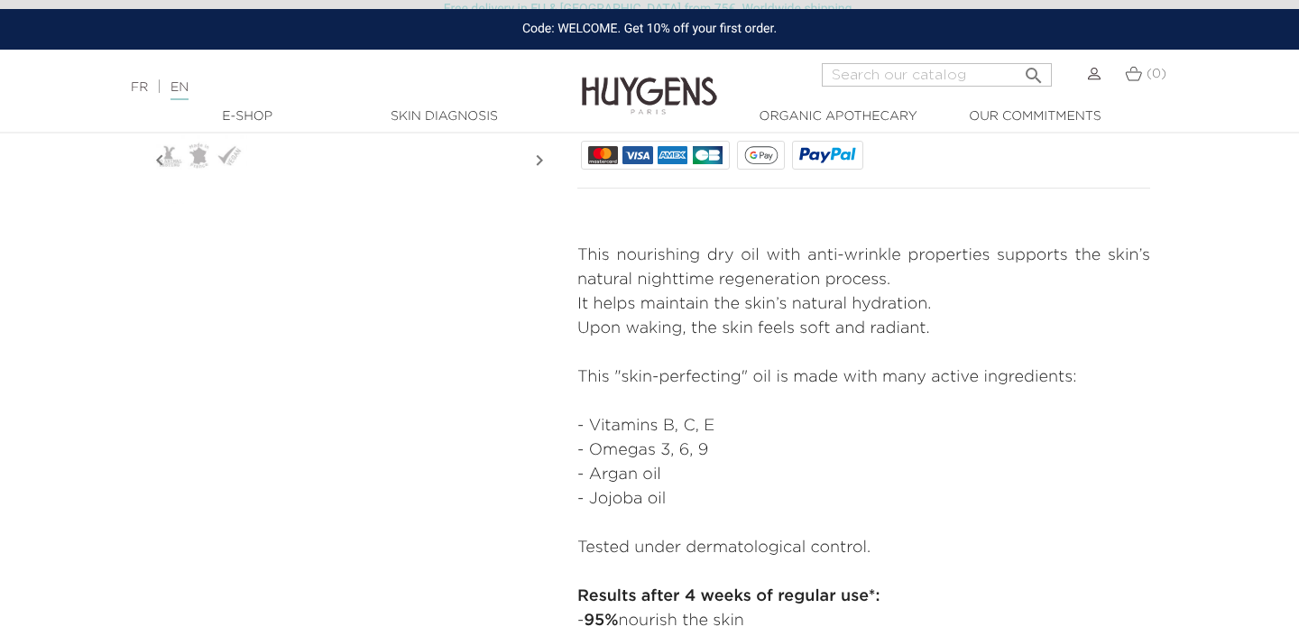
scroll to position [786, 0]
